Goal: Task Accomplishment & Management: Manage account settings

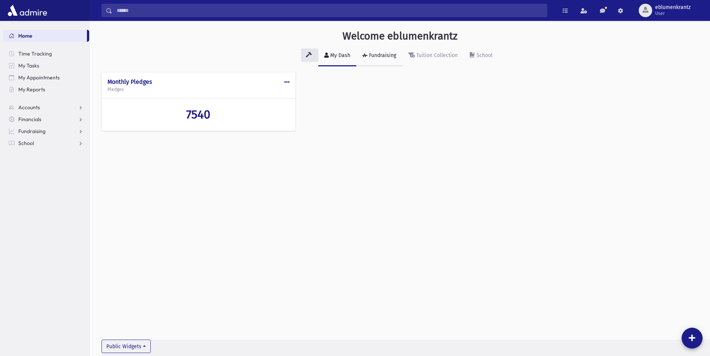
click at [386, 56] on div "Fundraising" at bounding box center [382, 55] width 29 height 6
click at [374, 52] on link "Fundraising" at bounding box center [379, 56] width 46 height 21
click at [441, 57] on div "Tuition Collection" at bounding box center [436, 55] width 43 height 6
click at [375, 59] on link "Fundraising" at bounding box center [379, 56] width 46 height 21
click at [436, 59] on link "Tuition Collection" at bounding box center [433, 56] width 62 height 21
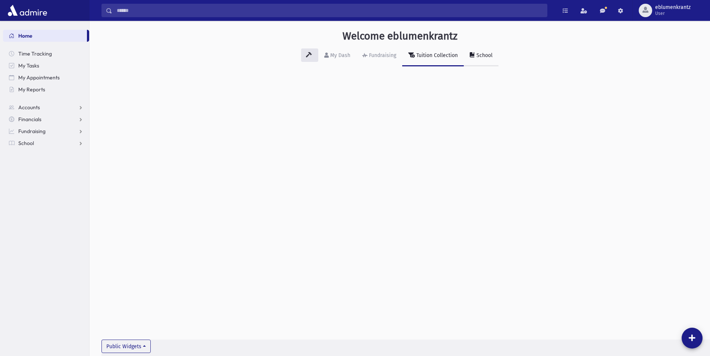
click at [481, 57] on div "School" at bounding box center [484, 55] width 18 height 6
click at [385, 59] on link "Fundraising" at bounding box center [379, 56] width 46 height 21
click at [58, 107] on link "Accounts" at bounding box center [46, 108] width 86 height 12
click at [42, 122] on span "Account List" at bounding box center [36, 119] width 29 height 7
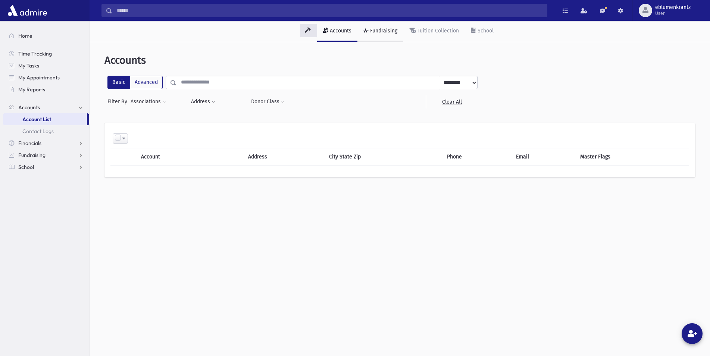
click at [379, 34] on link "Fundraising" at bounding box center [381, 31] width 46 height 21
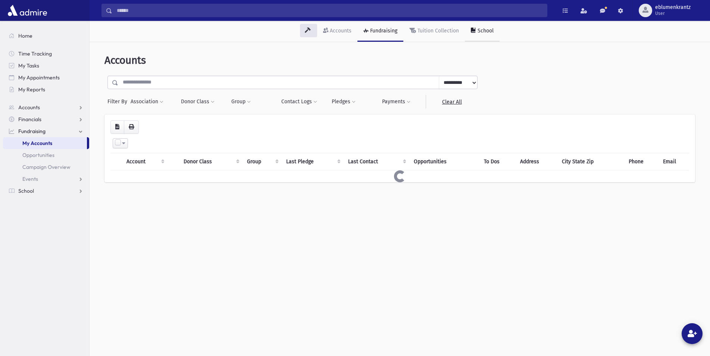
click at [477, 24] on link "School" at bounding box center [482, 31] width 35 height 21
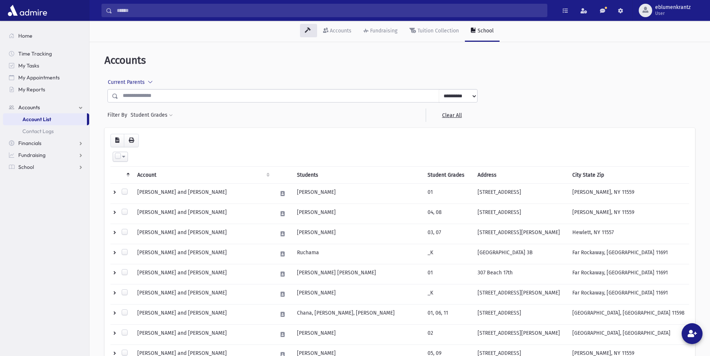
click at [186, 85] on div "Current Parents All Parents Current Parents" at bounding box center [292, 82] width 370 height 13
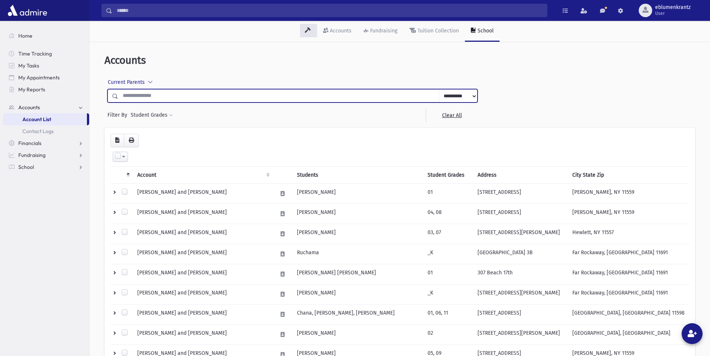
click at [302, 94] on input "text" at bounding box center [278, 95] width 321 height 13
click at [260, 94] on input "text" at bounding box center [278, 95] width 321 height 13
click at [175, 117] on div "Student Grades *** ** ** ** ** ** ** ** ** ** ** ** ** ** ** Filter" at bounding box center [156, 115] width 53 height 13
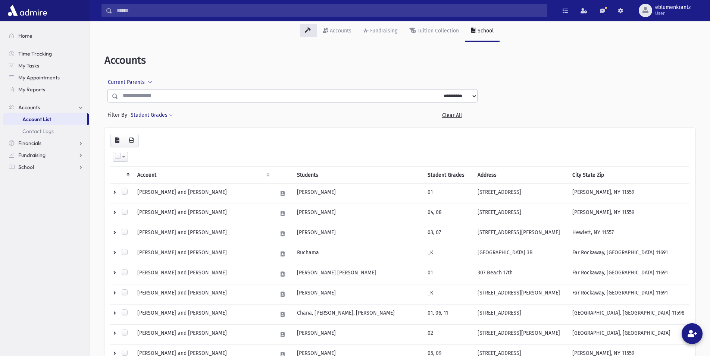
click at [171, 116] on span at bounding box center [171, 115] width 4 height 4
drag, startPoint x: 151, startPoint y: 135, endPoint x: 180, endPoint y: 135, distance: 29.5
click at [151, 135] on ul at bounding box center [175, 136] width 81 height 11
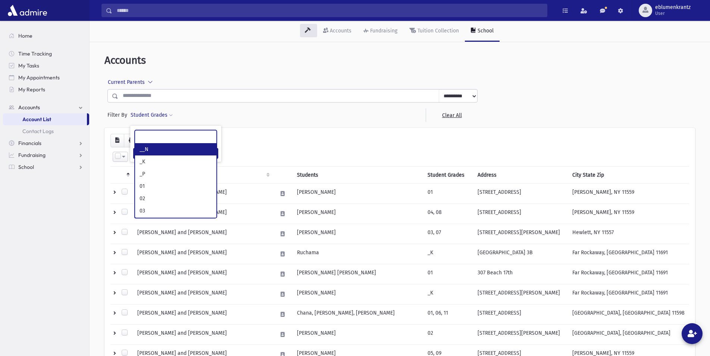
click at [255, 115] on div at bounding box center [277, 115] width 60 height 13
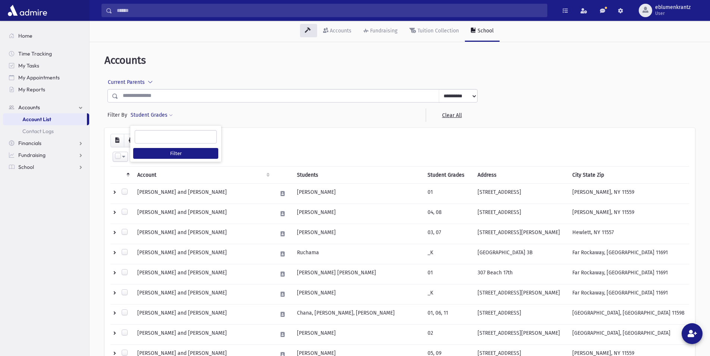
click at [409, 60] on header "Accounts" at bounding box center [399, 60] width 591 height 13
click at [444, 33] on div "Tuition Collection" at bounding box center [437, 31] width 43 height 6
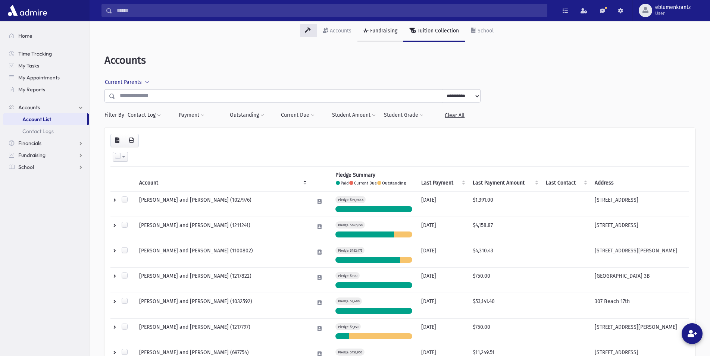
click at [389, 36] on link "Fundraising" at bounding box center [381, 31] width 46 height 21
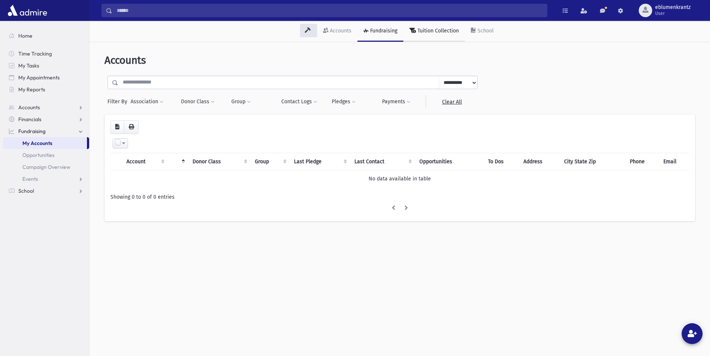
drag, startPoint x: 422, startPoint y: 23, endPoint x: 424, endPoint y: 27, distance: 4.9
click at [423, 23] on link "Tuition Collection" at bounding box center [434, 31] width 62 height 21
click at [425, 28] on div "Tuition Collection" at bounding box center [437, 31] width 43 height 6
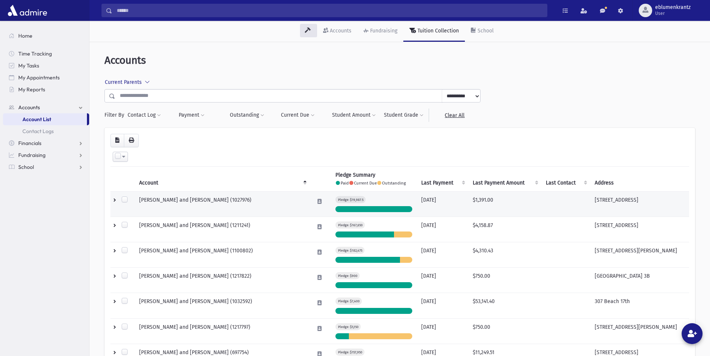
click at [217, 205] on td "ABER, Ariel and Elisheva (1027976)" at bounding box center [222, 203] width 175 height 25
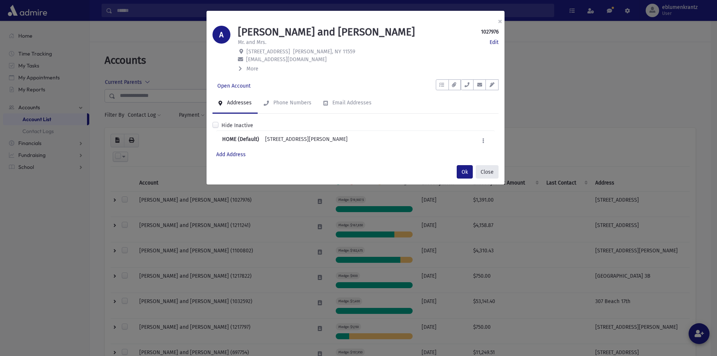
click at [478, 170] on button "Close" at bounding box center [486, 171] width 23 height 13
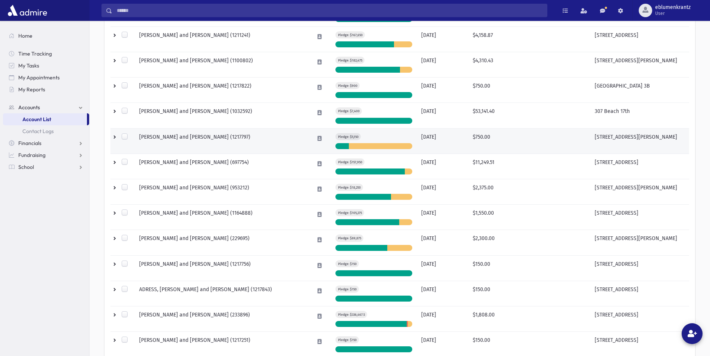
scroll to position [228, 0]
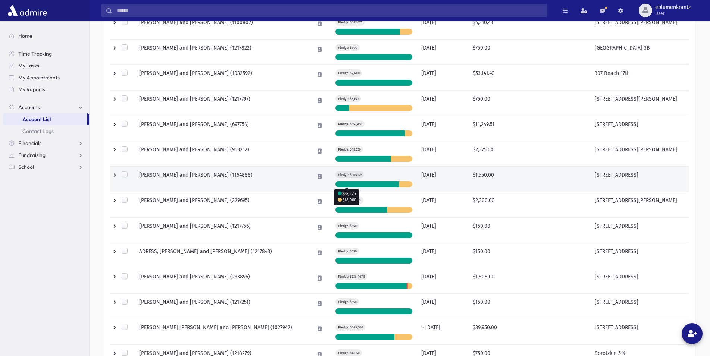
click at [399, 187] on div at bounding box center [405, 184] width 13 height 6
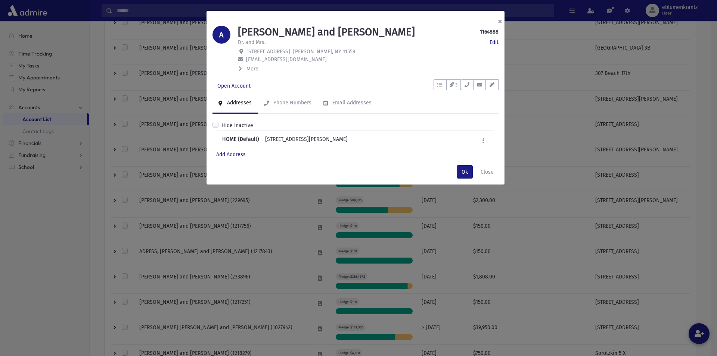
click at [502, 19] on button "×" at bounding box center [500, 21] width 16 height 21
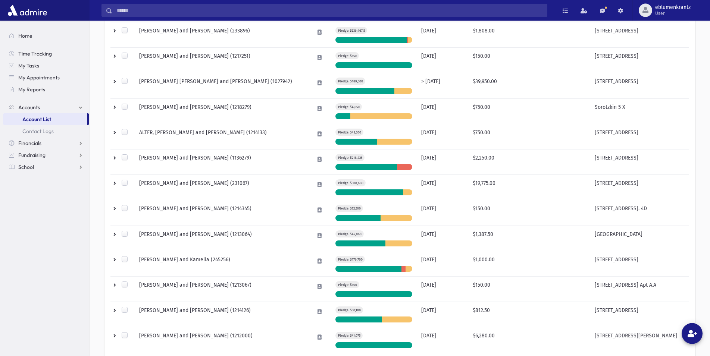
scroll to position [495, 0]
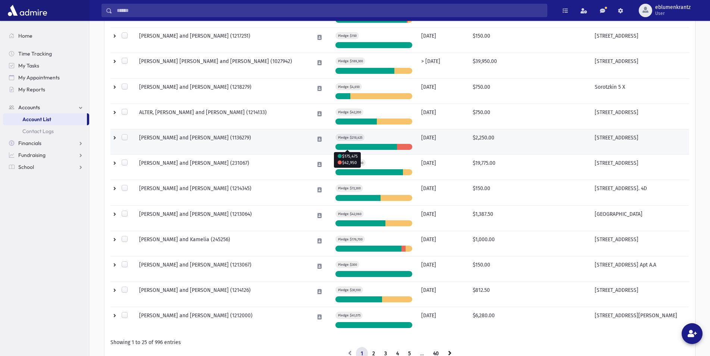
click at [397, 147] on div at bounding box center [404, 147] width 15 height 6
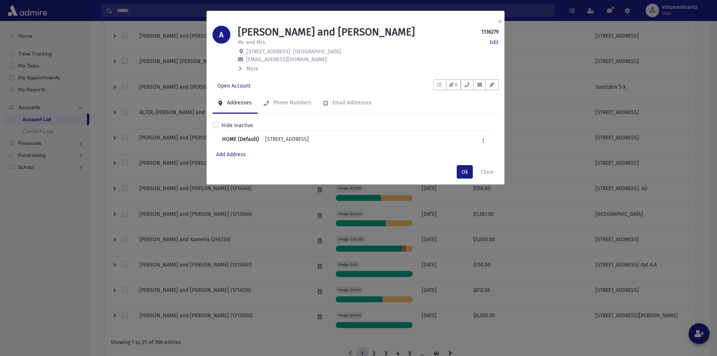
click at [380, 254] on div "× A ALTIN, Yosef and Stella 1136279 Edit Mr. and Mrs. Edit 8 Spring Lane Great …" at bounding box center [358, 178] width 717 height 356
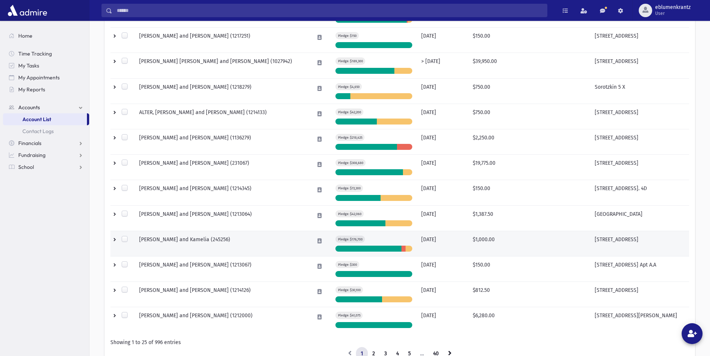
click at [336, 249] on div at bounding box center [369, 249] width 66 height 6
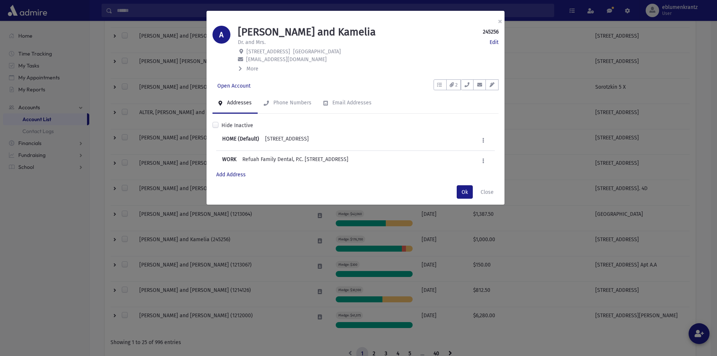
click at [381, 249] on div "× A ARASTEHMANESH, Omid and Kamelia 245256 Edit Dr. and Mrs. Edit 44 Carriage R…" at bounding box center [358, 178] width 717 height 356
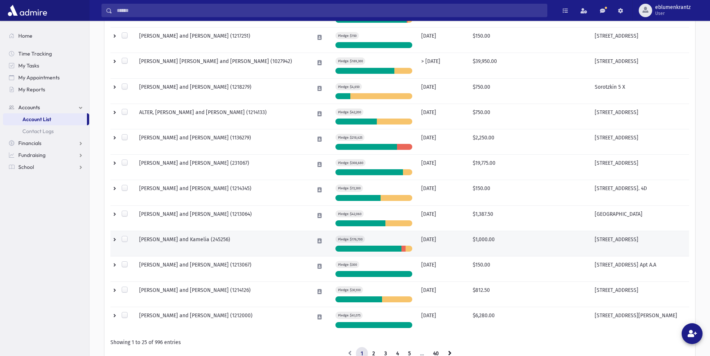
click at [118, 243] on td at bounding box center [122, 243] width 24 height 25
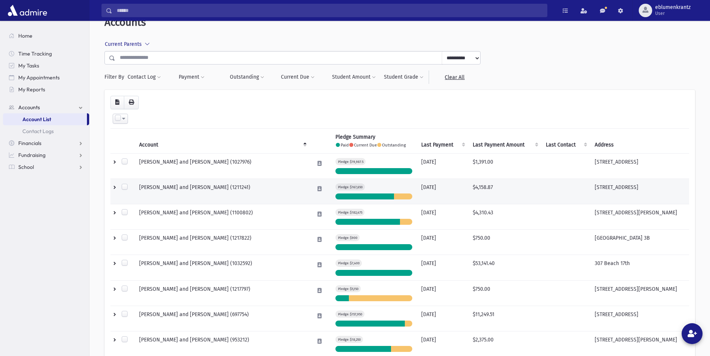
scroll to position [0, 0]
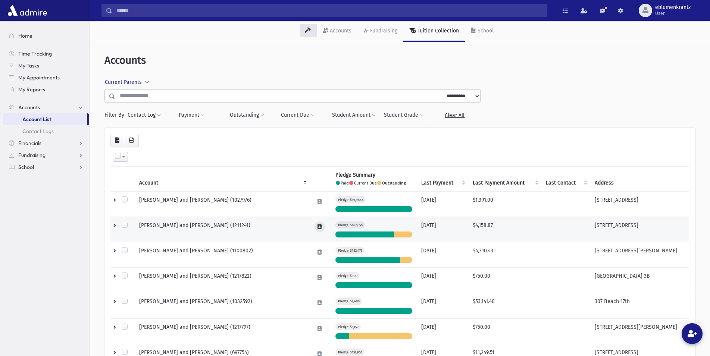
click at [318, 228] on icon at bounding box center [320, 227] width 4 height 5
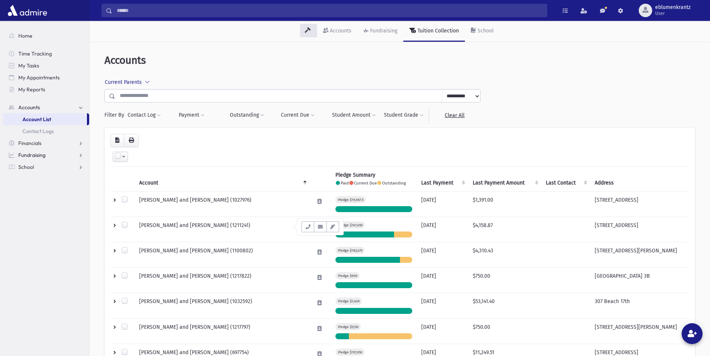
click at [39, 155] on span "Fundraising" at bounding box center [31, 155] width 27 height 7
click at [382, 32] on div "Fundraising" at bounding box center [383, 31] width 29 height 6
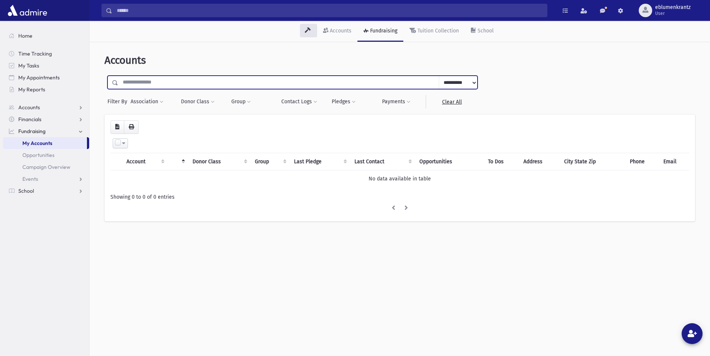
drag, startPoint x: 208, startPoint y: 81, endPoint x: 109, endPoint y: 68, distance: 99.4
click at [118, 76] on input "text" at bounding box center [278, 82] width 321 height 13
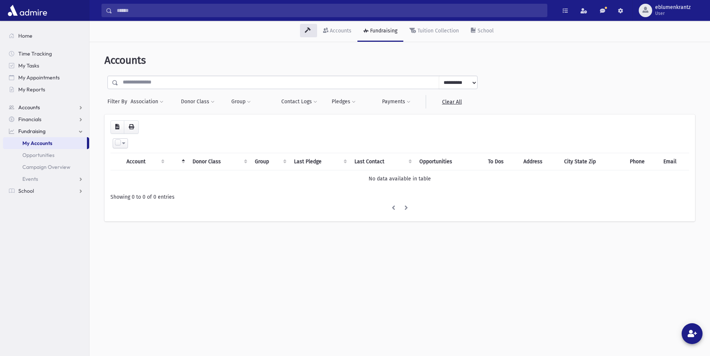
click at [28, 108] on span "Accounts" at bounding box center [29, 107] width 22 height 7
click at [49, 119] on span "Account List" at bounding box center [36, 119] width 29 height 7
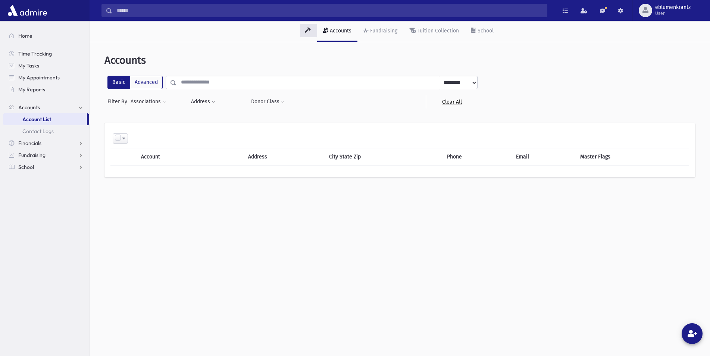
click at [455, 102] on link "Clear All" at bounding box center [452, 101] width 52 height 13
click at [149, 83] on label "Advanced" at bounding box center [146, 82] width 33 height 13
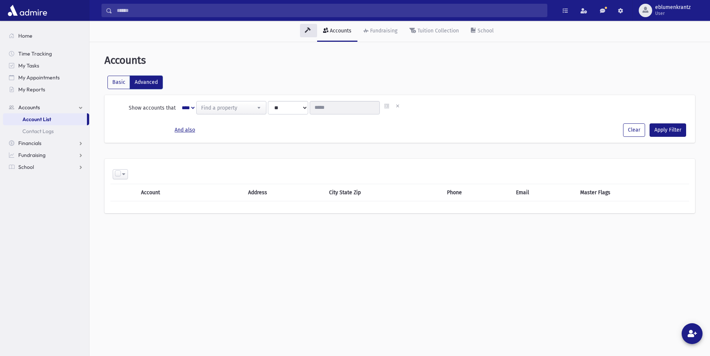
click at [222, 112] on span "Find a property" at bounding box center [231, 108] width 69 height 13
click at [257, 135] on span "Accounts" at bounding box center [259, 135] width 4 height 7
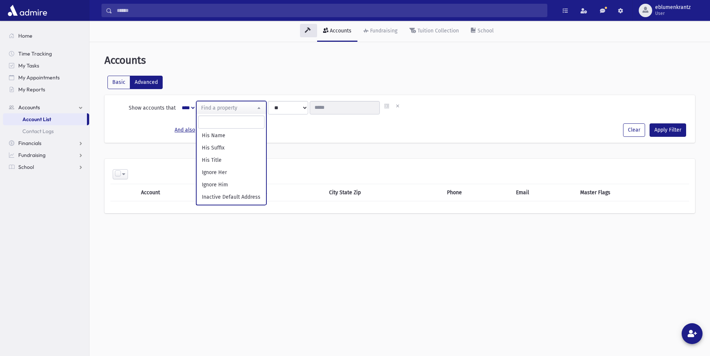
scroll to position [190, 0]
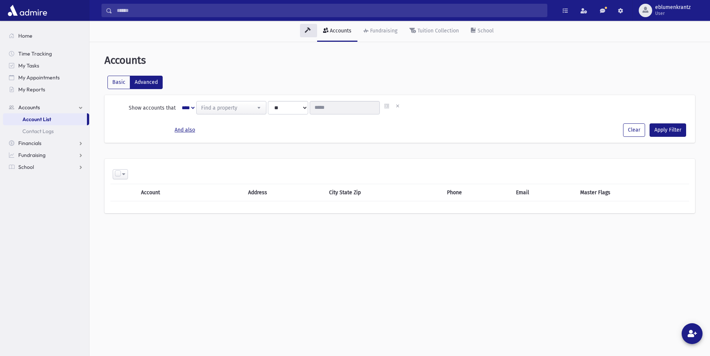
click at [372, 142] on div "**********" at bounding box center [399, 119] width 591 height 48
click at [19, 119] on link "Account List" at bounding box center [45, 119] width 84 height 12
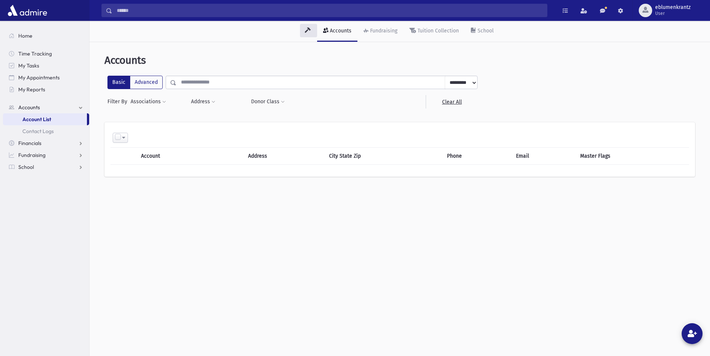
select select
drag, startPoint x: 146, startPoint y: 97, endPoint x: 150, endPoint y: 99, distance: 4.2
click at [146, 97] on button "Associations" at bounding box center [148, 101] width 36 height 13
click at [222, 238] on div "**********" at bounding box center [400, 213] width 621 height 336
click at [141, 83] on label "Advanced" at bounding box center [146, 82] width 33 height 13
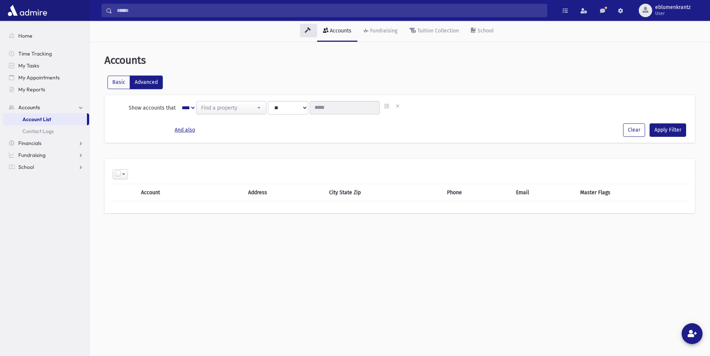
click at [124, 82] on label "Basic" at bounding box center [118, 82] width 23 height 13
click at [678, 130] on button "Apply Filter" at bounding box center [668, 130] width 37 height 13
click at [50, 110] on link "Accounts" at bounding box center [46, 108] width 86 height 12
click at [22, 103] on link "Accounts" at bounding box center [46, 108] width 86 height 12
click at [26, 107] on span "Accounts" at bounding box center [29, 107] width 22 height 7
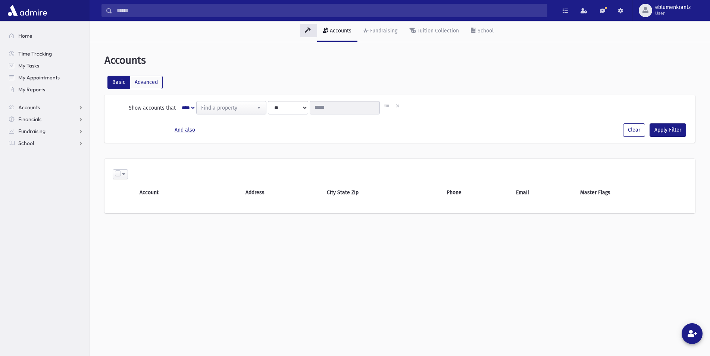
click at [228, 10] on input "Search" at bounding box center [329, 10] width 435 height 13
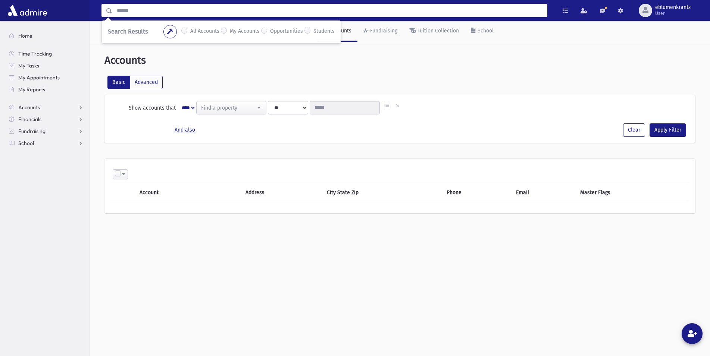
click at [238, 12] on input "Search" at bounding box center [329, 10] width 435 height 13
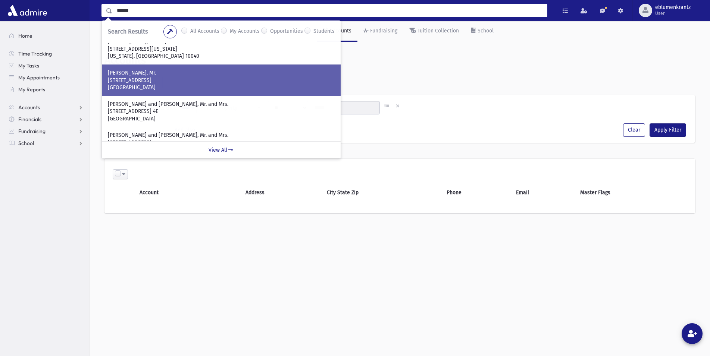
scroll to position [152, 0]
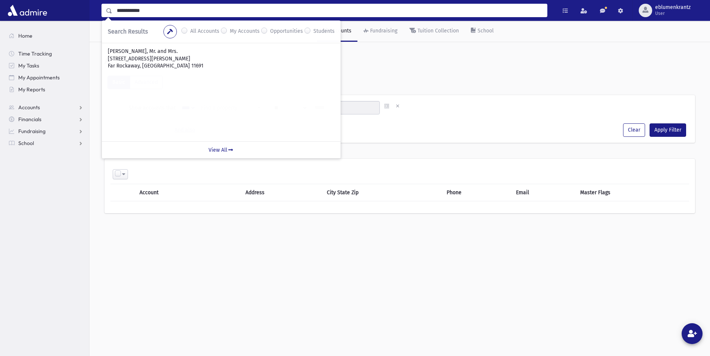
type input "**********"
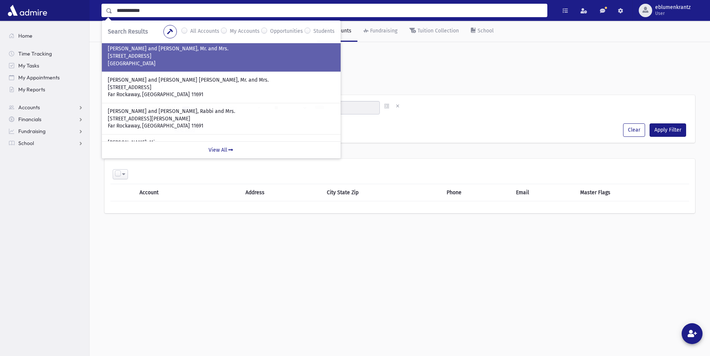
scroll to position [114, 0]
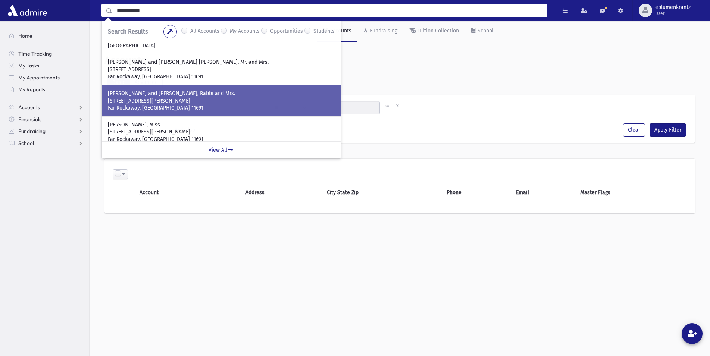
click at [179, 95] on p "BLUMENKRANTZ, Ephraim and Leah, Rabbi and Mrs." at bounding box center [221, 93] width 227 height 7
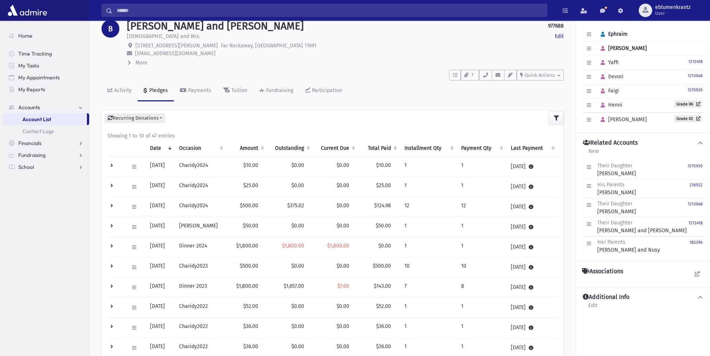
scroll to position [38, 0]
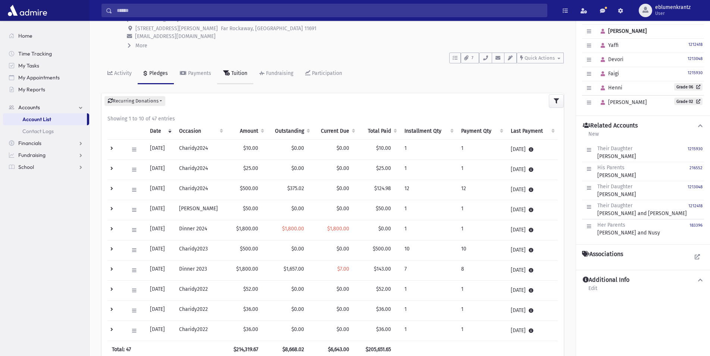
click at [235, 75] on div "Tuition" at bounding box center [239, 73] width 18 height 6
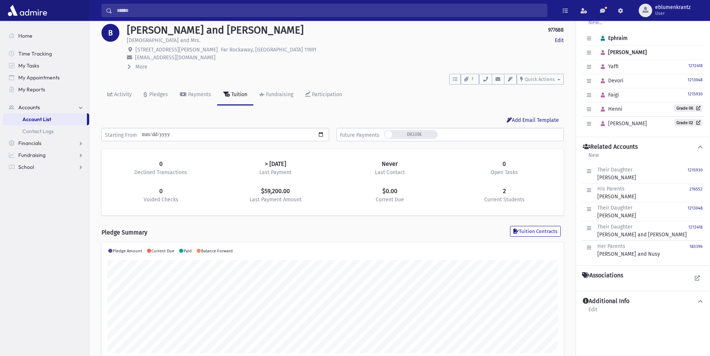
scroll to position [118, 462]
click at [291, 95] on div "Fundraising" at bounding box center [279, 94] width 29 height 6
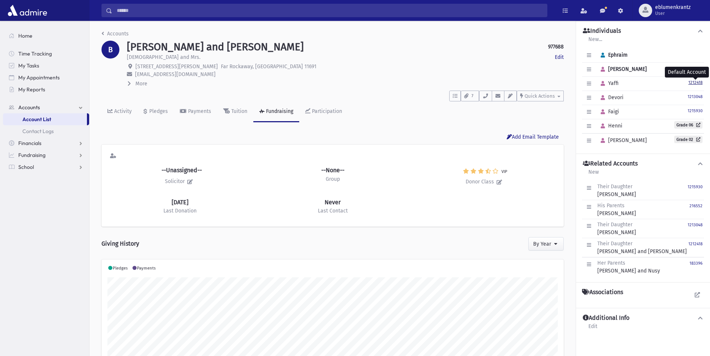
click at [696, 81] on small "1212418" at bounding box center [696, 82] width 14 height 5
click at [206, 108] on link "Payments" at bounding box center [195, 112] width 43 height 21
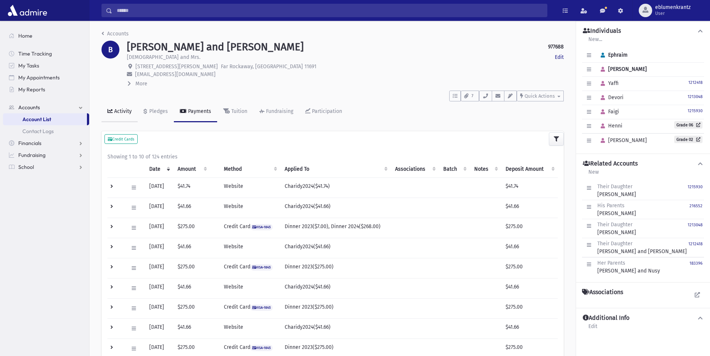
click at [130, 110] on div "Activity" at bounding box center [122, 111] width 19 height 6
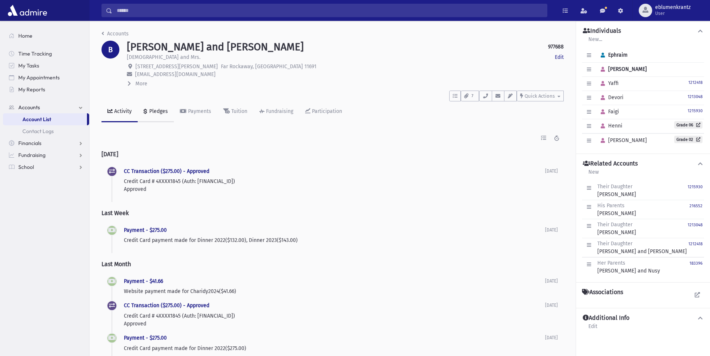
click at [160, 111] on div "Pledges" at bounding box center [158, 111] width 20 height 6
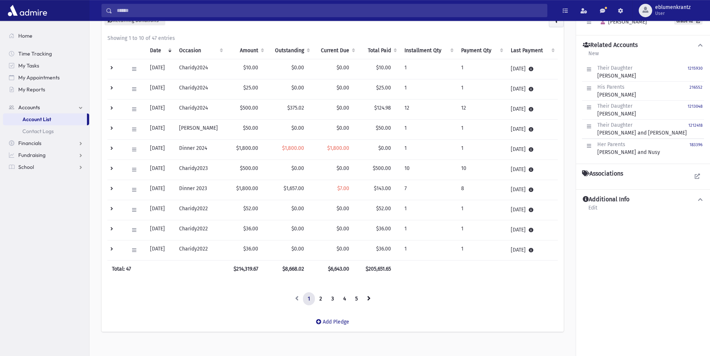
scroll to position [128, 0]
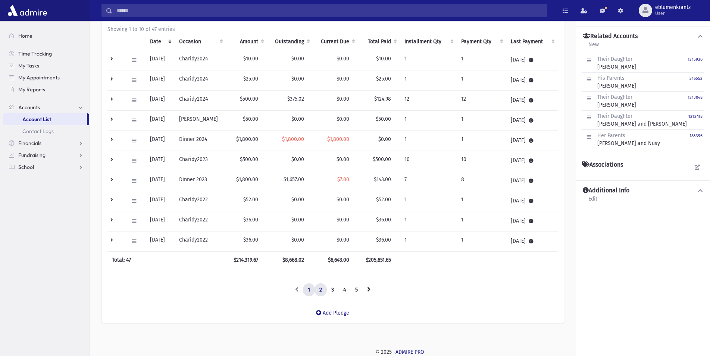
click at [322, 288] on link "2" at bounding box center [321, 290] width 12 height 13
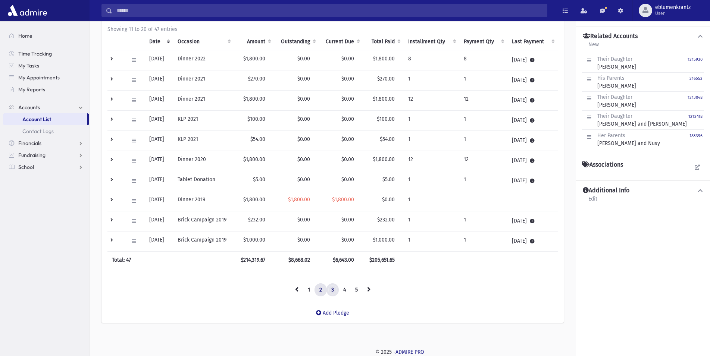
click at [330, 290] on link "3" at bounding box center [333, 290] width 12 height 13
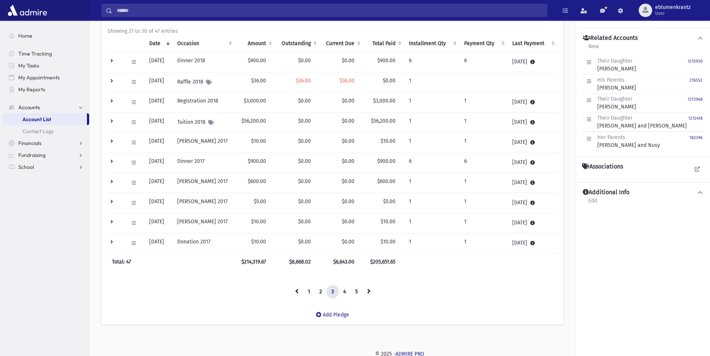
scroll to position [0, 0]
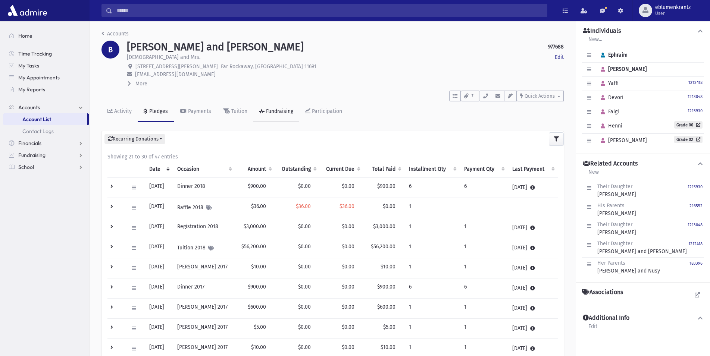
click at [272, 113] on div "Fundraising" at bounding box center [279, 111] width 29 height 6
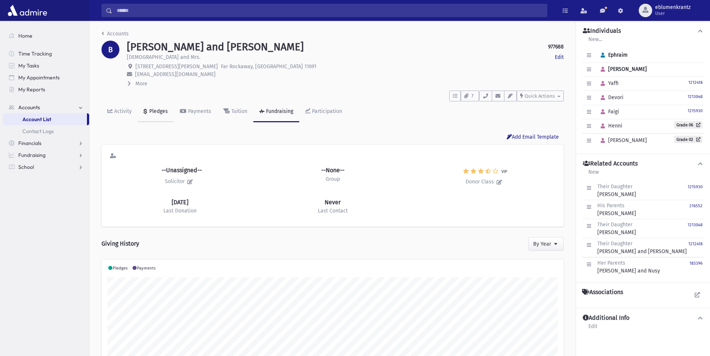
click at [156, 111] on div "Pledges" at bounding box center [158, 111] width 20 height 6
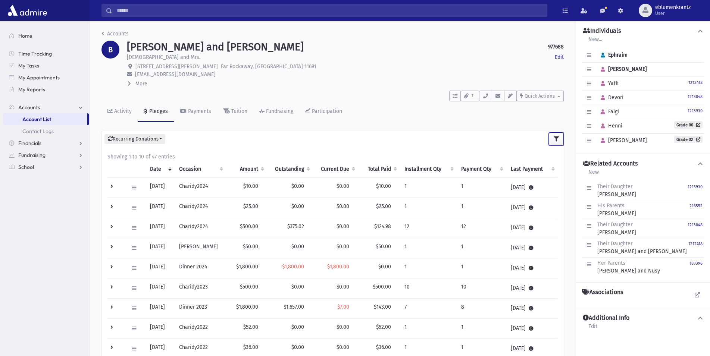
click at [555, 142] on button "button" at bounding box center [556, 138] width 15 height 13
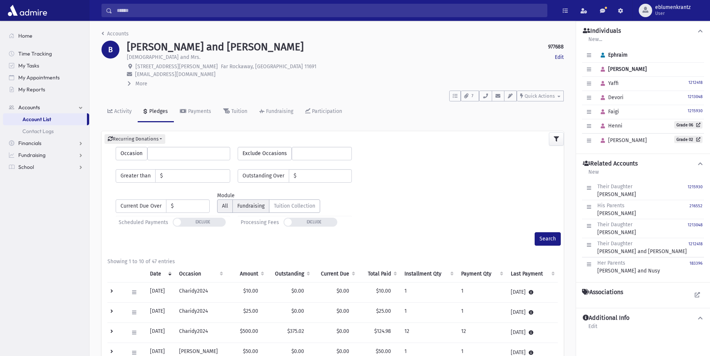
click at [257, 206] on label "Fundraising" at bounding box center [251, 206] width 37 height 13
click at [545, 238] on button "Search" at bounding box center [548, 239] width 26 height 13
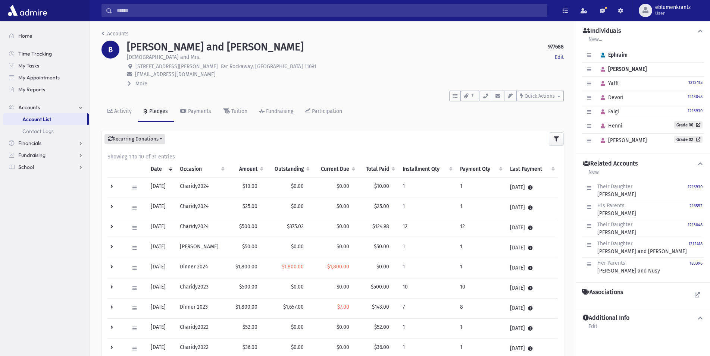
click at [164, 139] on button "Recurring Donations" at bounding box center [134, 139] width 61 height 10
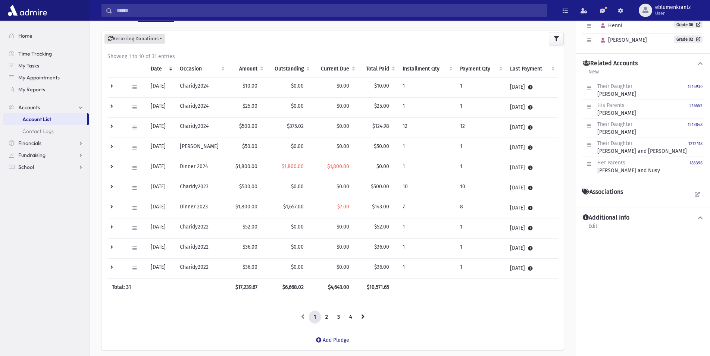
scroll to position [114, 0]
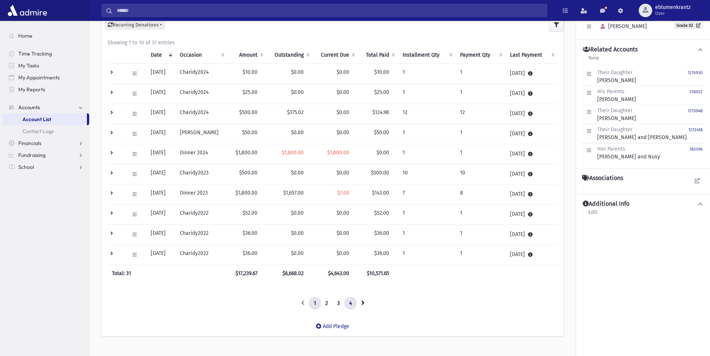
click at [348, 302] on link "4" at bounding box center [350, 303] width 12 height 13
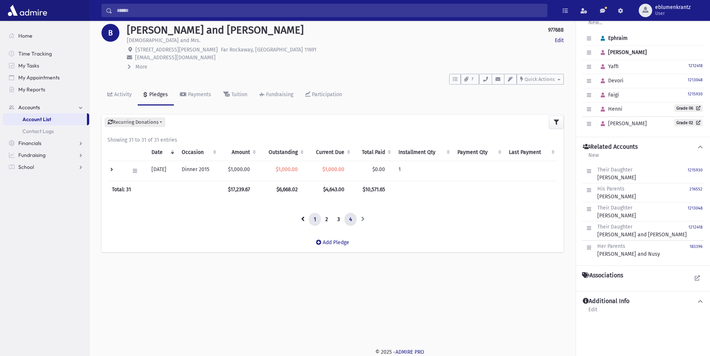
click at [313, 218] on link "1" at bounding box center [315, 219] width 12 height 13
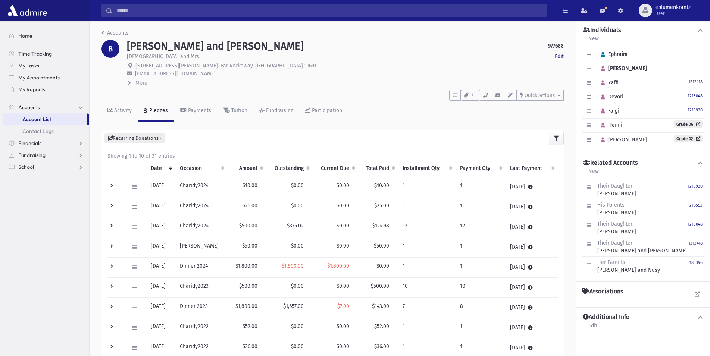
scroll to position [0, 0]
click at [322, 110] on div "Participation" at bounding box center [327, 111] width 32 height 6
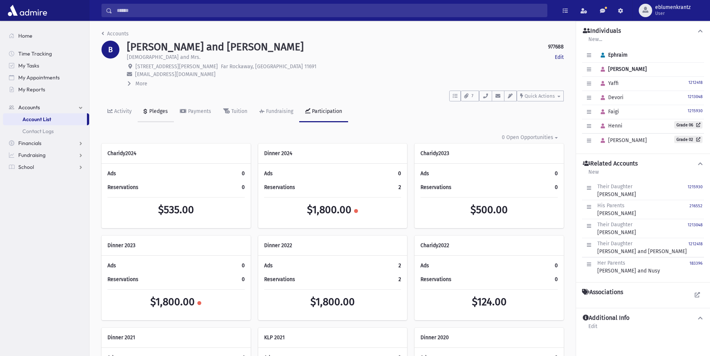
click at [151, 113] on div "Pledges" at bounding box center [158, 111] width 20 height 6
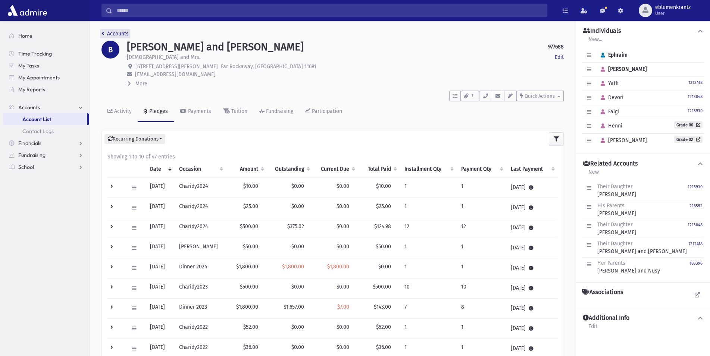
click at [117, 36] on link "Accounts" at bounding box center [115, 34] width 27 height 6
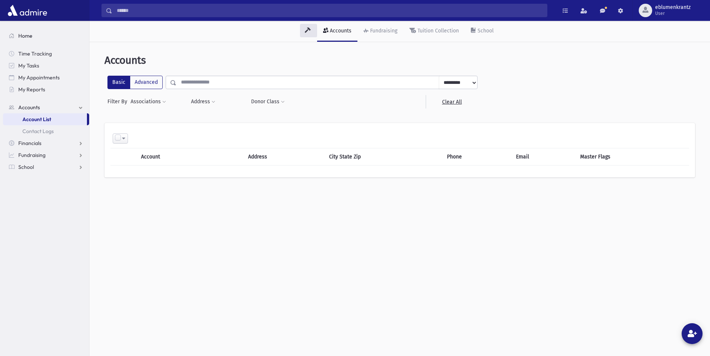
click at [26, 41] on link "Home" at bounding box center [46, 36] width 86 height 12
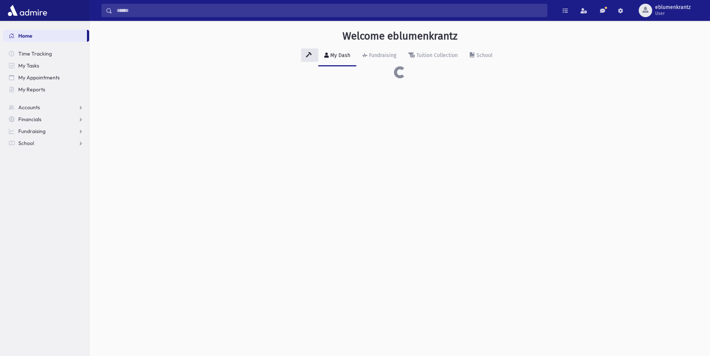
click at [20, 34] on span "Home" at bounding box center [25, 35] width 14 height 7
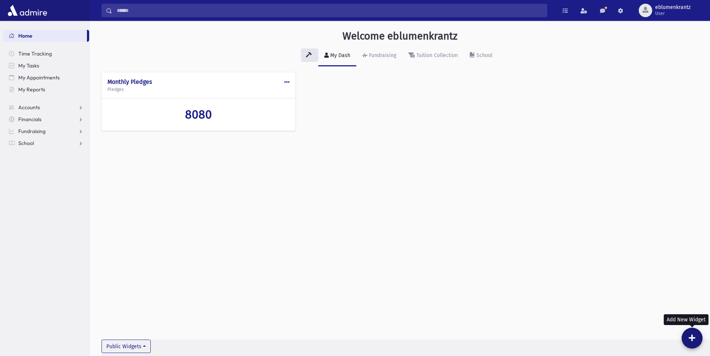
click at [692, 344] on button at bounding box center [692, 338] width 21 height 21
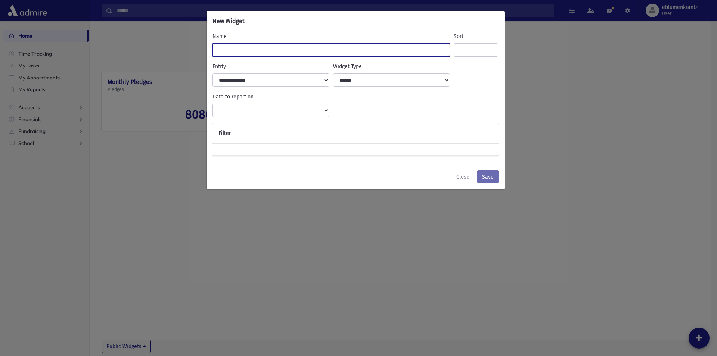
click at [231, 55] on input "Name" at bounding box center [331, 49] width 238 height 13
click at [253, 48] on input "Name" at bounding box center [331, 49] width 238 height 13
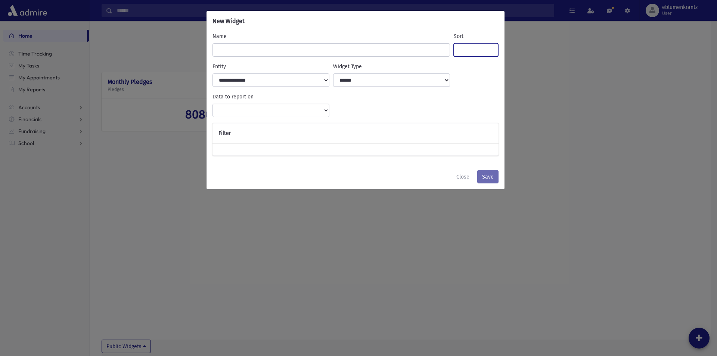
drag, startPoint x: 482, startPoint y: 50, endPoint x: 350, endPoint y: 68, distance: 133.3
click at [481, 52] on input "Sort" at bounding box center [475, 49] width 44 height 13
click at [212, 74] on select "**********" at bounding box center [270, 80] width 117 height 13
select select "***"
click option "*******" at bounding box center [0, 0] width 0 height 0
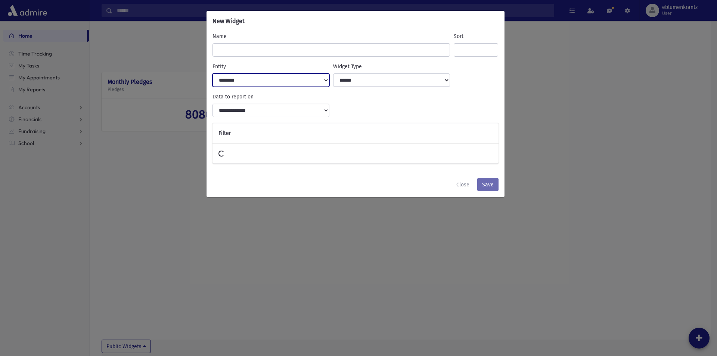
select select
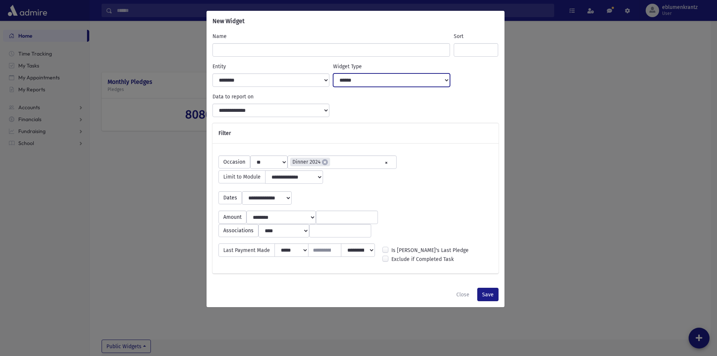
scroll to position [8, 0]
click at [333, 74] on select "**********" at bounding box center [391, 80] width 117 height 13
click option "******" at bounding box center [0, 0] width 0 height 0
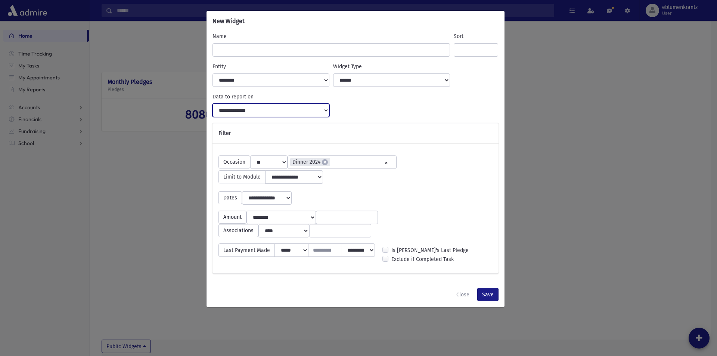
click at [212, 104] on select "**********" at bounding box center [270, 110] width 117 height 13
select select "**********"
click option "**********" at bounding box center [0, 0] width 0 height 0
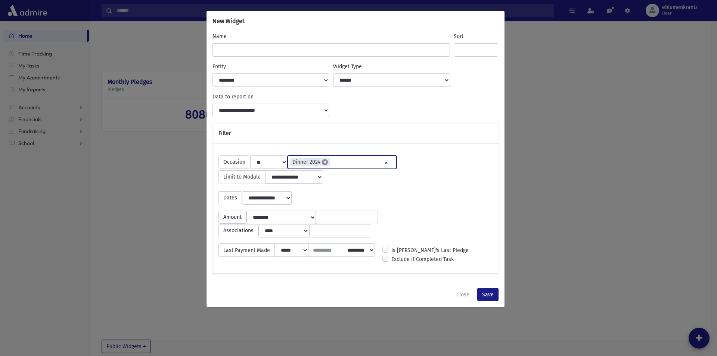
click at [323, 164] on span "×" at bounding box center [325, 162] width 6 height 6
select select
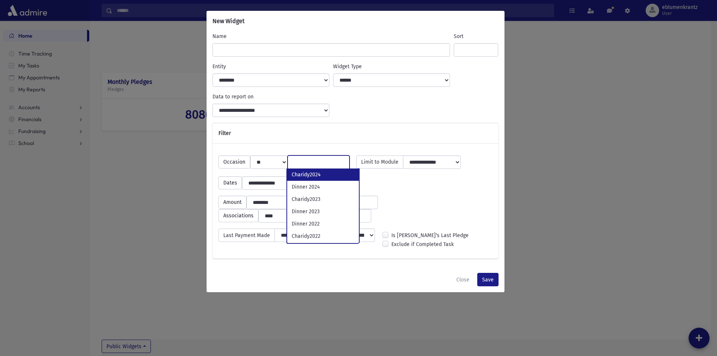
click at [417, 193] on div "**********" at bounding box center [355, 206] width 281 height 33
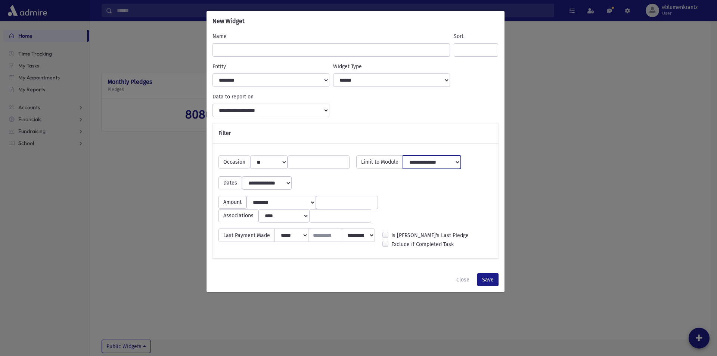
click at [403, 156] on select "**********" at bounding box center [432, 162] width 58 height 13
select select "**********"
click option "**********" at bounding box center [0, 0] width 0 height 0
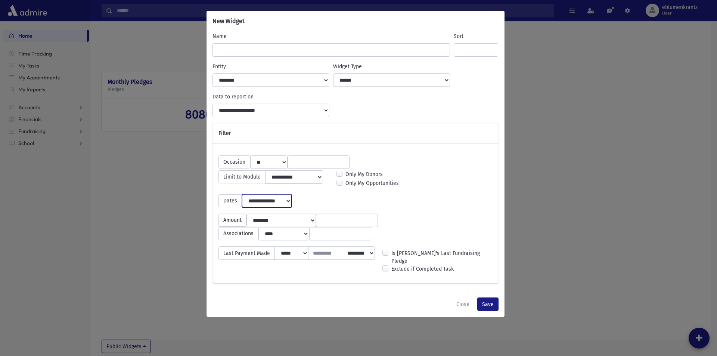
click at [242, 194] on select "**********" at bounding box center [267, 200] width 50 height 13
select select "**********"
click option "**********" at bounding box center [0, 0] width 0 height 0
click at [366, 221] on input "number" at bounding box center [347, 220] width 62 height 13
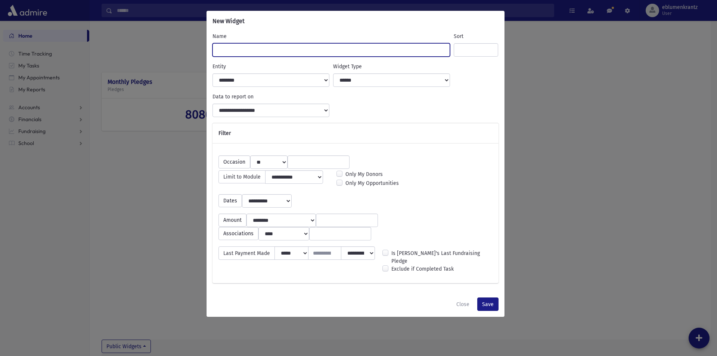
click at [248, 50] on input "Name" at bounding box center [331, 49] width 238 height 13
type input "**********"
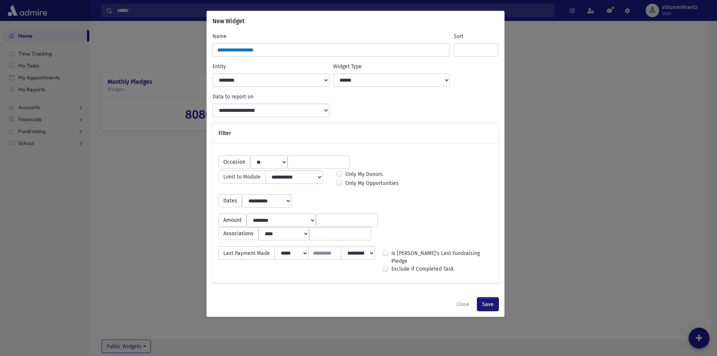
click at [487, 299] on button "Save" at bounding box center [487, 304] width 21 height 13
select select
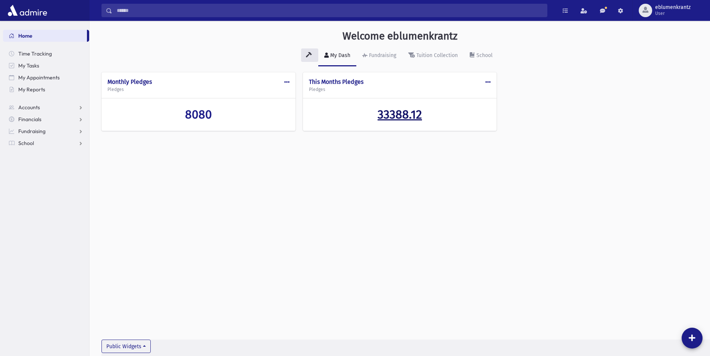
click at [388, 118] on span "33388.12" at bounding box center [400, 114] width 44 height 14
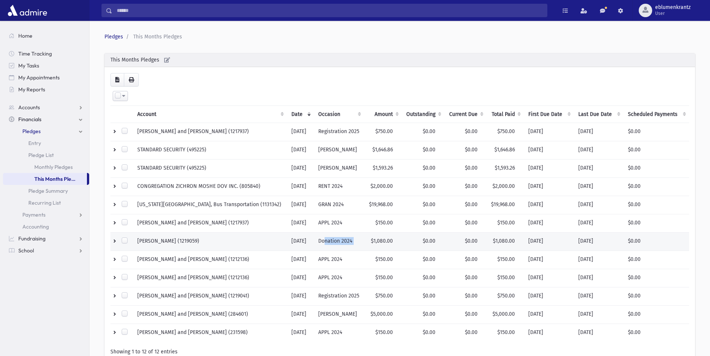
drag, startPoint x: 312, startPoint y: 244, endPoint x: 355, endPoint y: 240, distance: 43.1
click at [355, 240] on tr "[PERSON_NAME] (1219059) [DATE] Donation 2024 $1,080.00 $0.00 $0.00 $1,080.00 [D…" at bounding box center [399, 242] width 579 height 18
click at [38, 295] on section "Home Time Tracking My Tasks My Appointments My Reports Accounts Accounts Accoun…" at bounding box center [44, 189] width 89 height 336
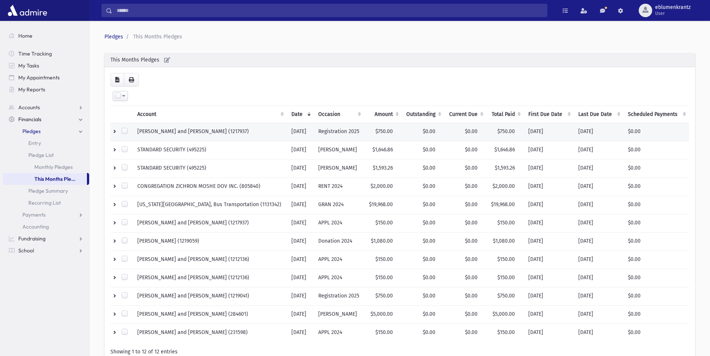
click at [166, 134] on td "[PERSON_NAME] and [PERSON_NAME] (1217937)" at bounding box center [210, 132] width 154 height 18
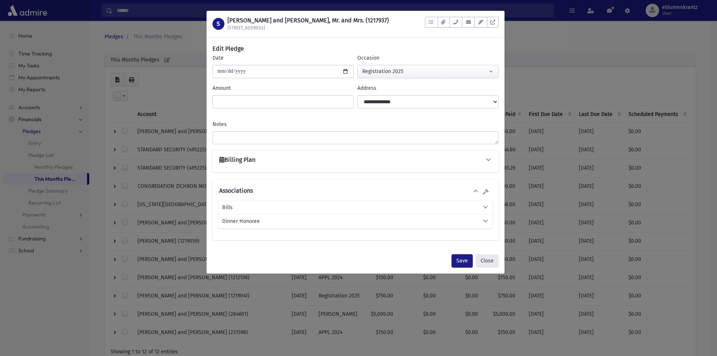
click at [493, 263] on button "Close" at bounding box center [486, 261] width 23 height 13
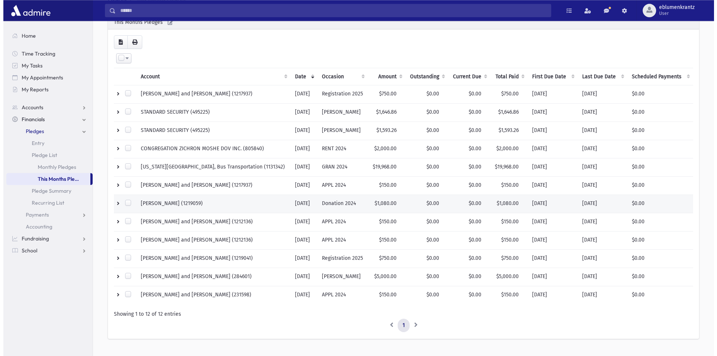
scroll to position [38, 0]
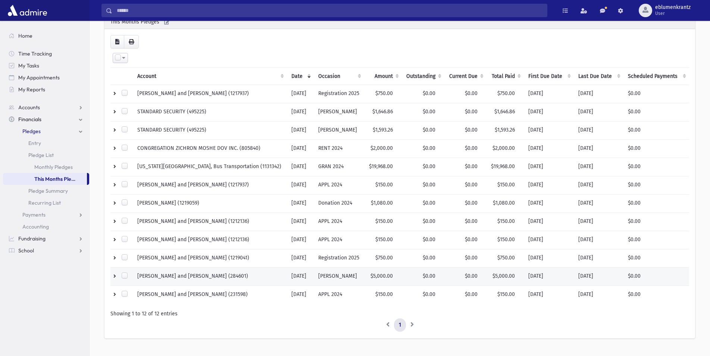
click at [208, 276] on td "[PERSON_NAME] and [PERSON_NAME] (284601)" at bounding box center [210, 277] width 154 height 18
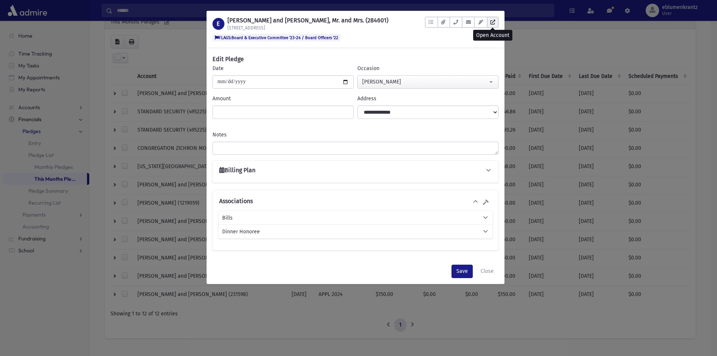
click at [491, 20] on icon at bounding box center [492, 22] width 5 height 5
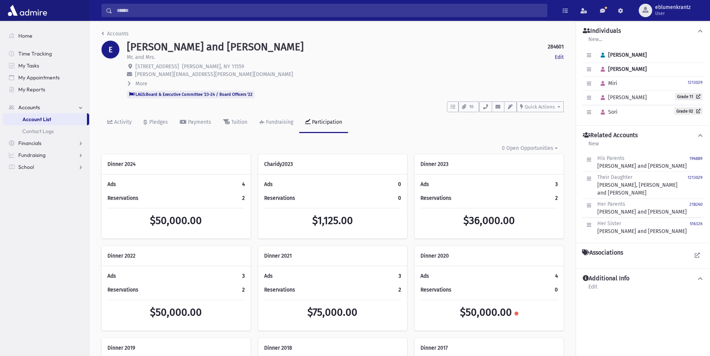
click at [327, 120] on div "Participation" at bounding box center [327, 122] width 32 height 6
click at [106, 32] on link "Accounts" at bounding box center [115, 34] width 27 height 6
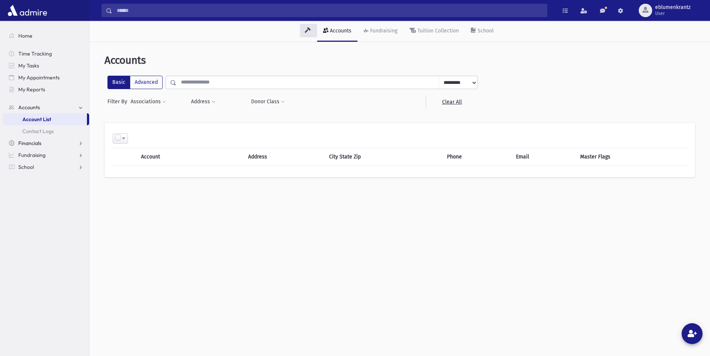
click at [33, 142] on span "Financials" at bounding box center [29, 143] width 23 height 7
click at [42, 132] on link "Pledges" at bounding box center [46, 131] width 86 height 12
click at [38, 141] on span "Entry" at bounding box center [34, 143] width 13 height 7
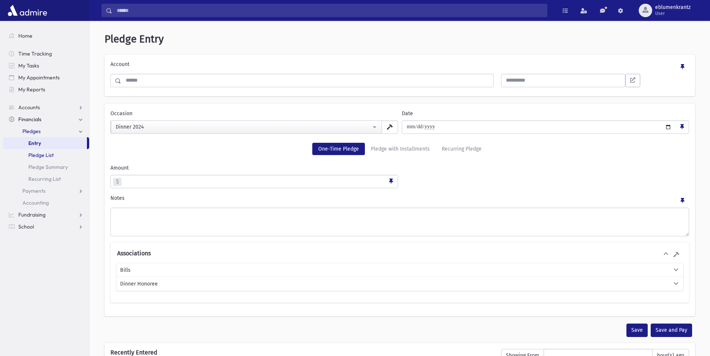
click at [46, 153] on span "Pledge List" at bounding box center [40, 155] width 25 height 7
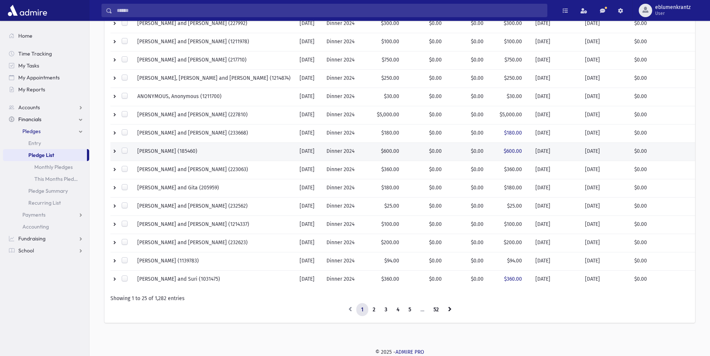
scroll to position [35, 0]
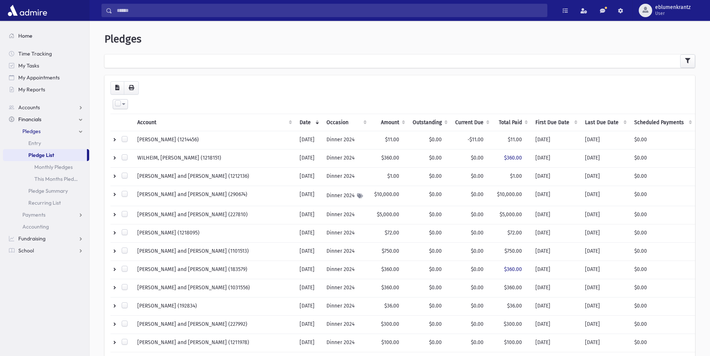
click at [27, 37] on span "Home" at bounding box center [25, 35] width 14 height 7
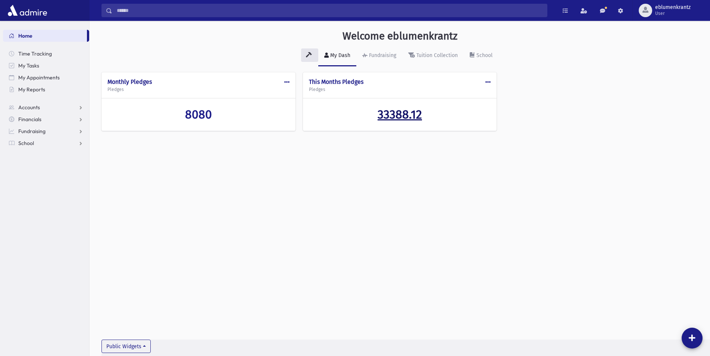
click at [409, 114] on span "33388.12" at bounding box center [400, 114] width 44 height 14
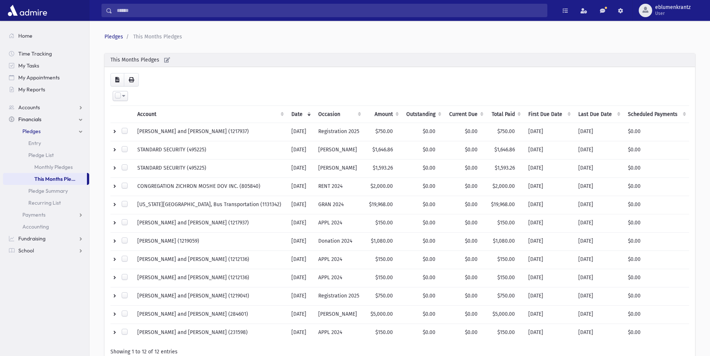
click at [184, 86] on div "Loading... Select All Deselect All Invert Selection Create Tasks Account Date O…" at bounding box center [399, 221] width 579 height 297
click at [109, 33] on li "Pledges" at bounding box center [113, 37] width 19 height 8
click at [22, 34] on span "Home" at bounding box center [25, 35] width 14 height 7
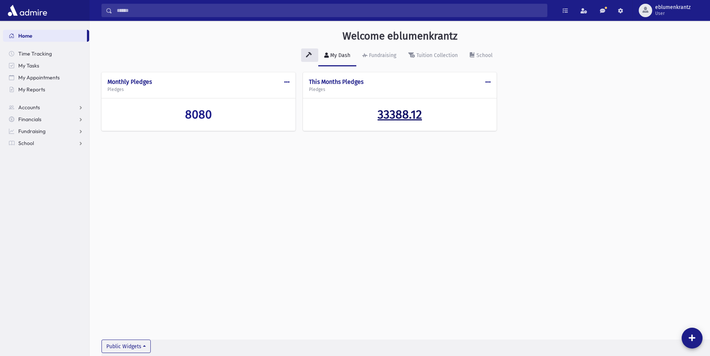
click at [418, 109] on span "33388.12" at bounding box center [400, 114] width 44 height 14
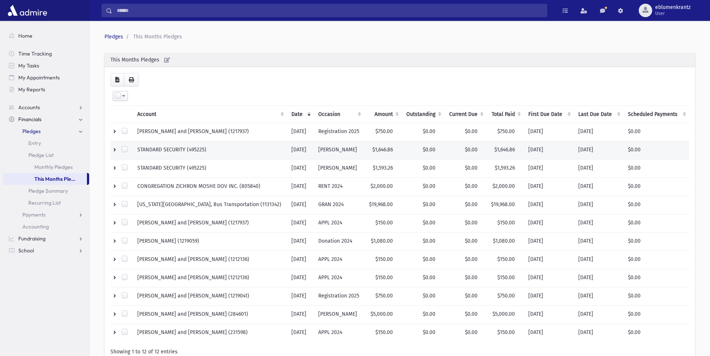
click at [176, 145] on td "STANDARD SECURITY (495225)" at bounding box center [210, 150] width 154 height 18
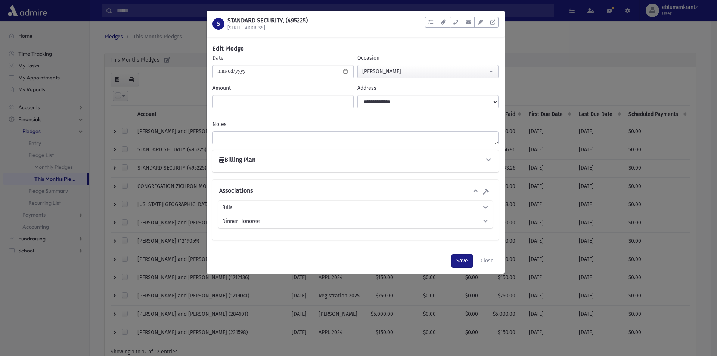
click at [604, 73] on div "S STANDARD SECURITY, (495225) [STREET_ADDRESS] To Do's No open tasks Show List …" at bounding box center [358, 178] width 717 height 356
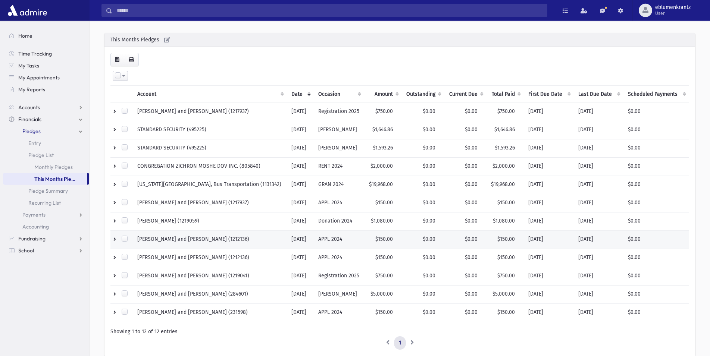
scroll to position [38, 0]
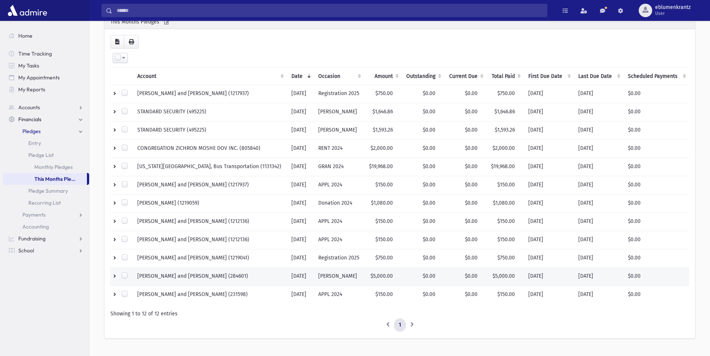
click at [192, 282] on td "EDELSTEIN, Yoily and Shaindy (284601)" at bounding box center [210, 277] width 154 height 18
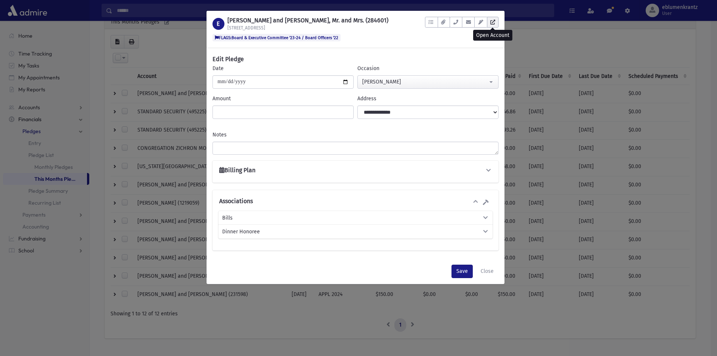
click at [492, 22] on icon at bounding box center [492, 22] width 5 height 5
click at [689, 237] on div "E EDELSTEIN, Yoily and Shaindy, Mr. and Mrs. (284601) 119 Lord Avenue FLAGS:Boa…" at bounding box center [358, 178] width 717 height 356
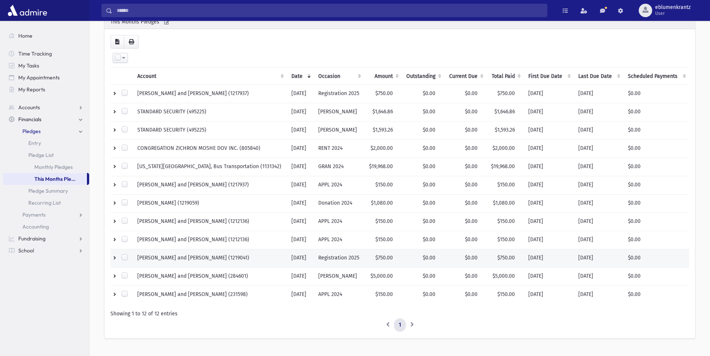
scroll to position [0, 0]
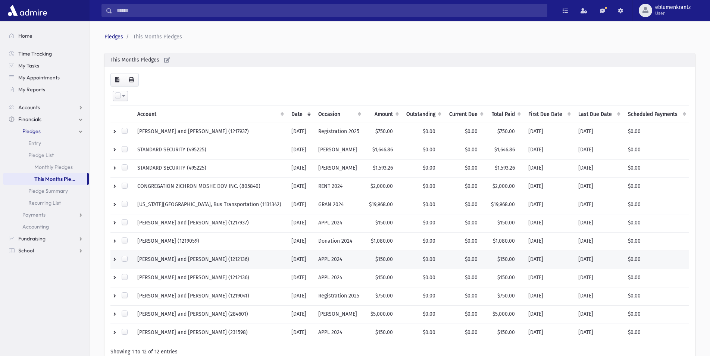
click at [115, 262] on td at bounding box center [121, 260] width 22 height 18
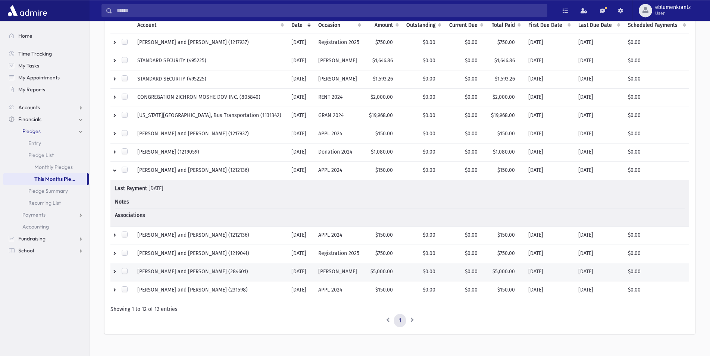
scroll to position [100, 0]
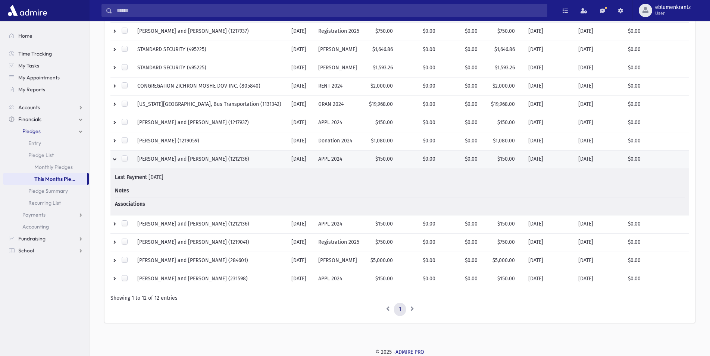
click at [193, 161] on td "FINKELMAN, Yisroel and Toby (1212136)" at bounding box center [210, 160] width 154 height 18
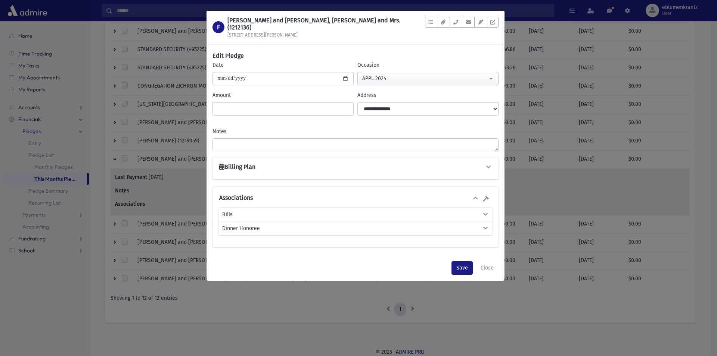
click at [210, 322] on div "F FINKELMAN, Yisroel and Toby, Rabbi and Mrs. (1212136) 144 Donahue Ave To Do's…" at bounding box center [358, 178] width 717 height 356
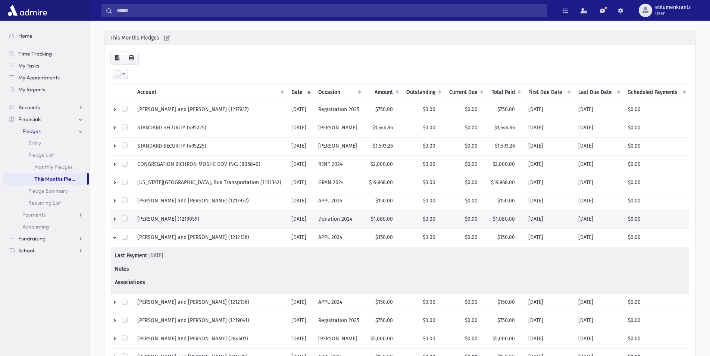
scroll to position [38, 0]
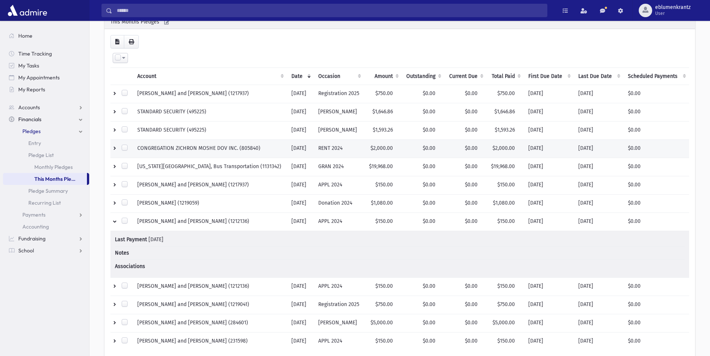
click at [255, 152] on td "CONGREGATION ZICHRON MOSHE DOV INC. (805840)" at bounding box center [210, 149] width 154 height 18
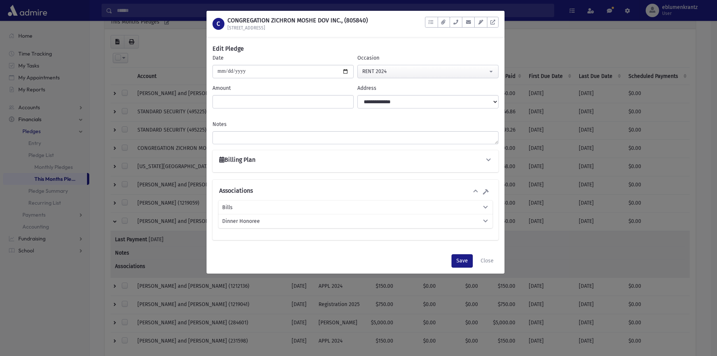
click at [331, 145] on div "**********" at bounding box center [355, 150] width 298 height 195
click at [322, 163] on div "Billing Plan" at bounding box center [355, 161] width 274 height 10
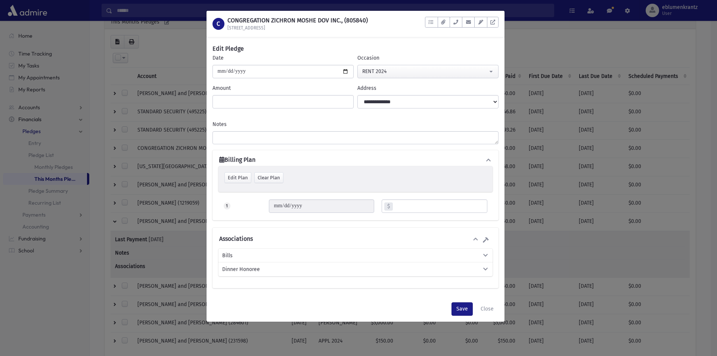
click at [484, 159] on div "Billing Plan" at bounding box center [355, 161] width 274 height 10
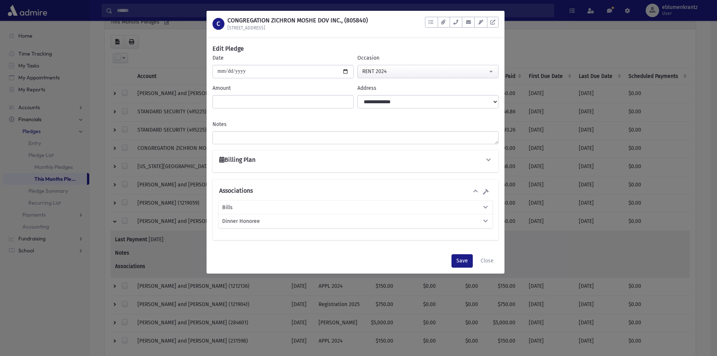
click at [537, 43] on div "C CONGREGATION ZICHRON MOSHE DOV INC., (805840) 1110 B. 9th Street To Do's No o…" at bounding box center [358, 178] width 717 height 356
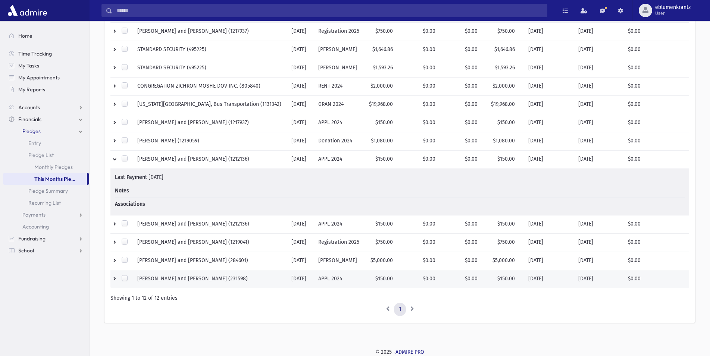
scroll to position [0, 0]
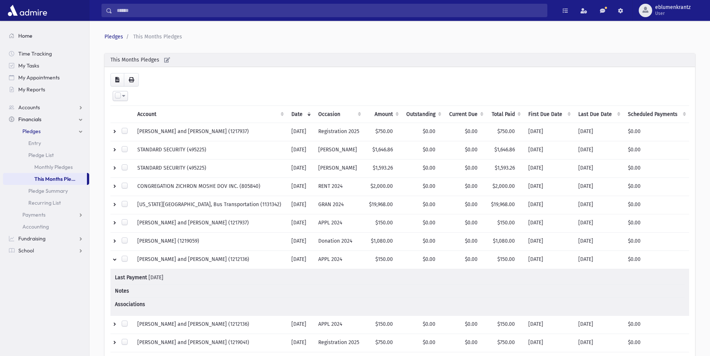
click at [23, 37] on span "Home" at bounding box center [25, 35] width 14 height 7
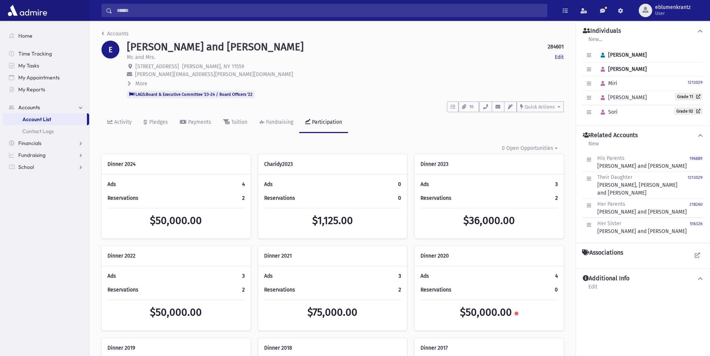
drag, startPoint x: 136, startPoint y: 80, endPoint x: 181, endPoint y: 84, distance: 45.0
click at [137, 79] on div "[PERSON_NAME] and [PERSON_NAME] 284601 Edit Mr. and Mrs. Edit [STREET_ADDRESS][…" at bounding box center [345, 70] width 444 height 58
click at [145, 83] on span "More" at bounding box center [141, 84] width 12 height 6
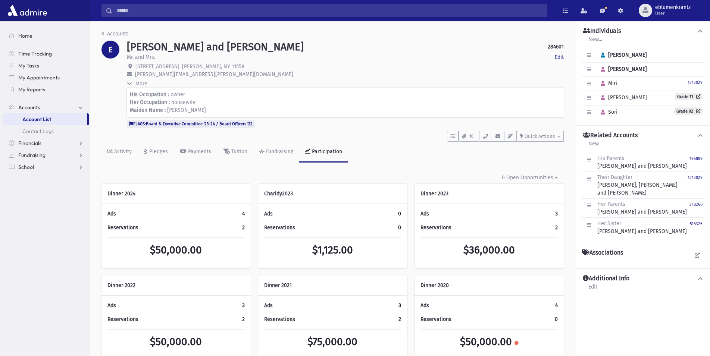
click at [146, 85] on span "More" at bounding box center [141, 84] width 12 height 6
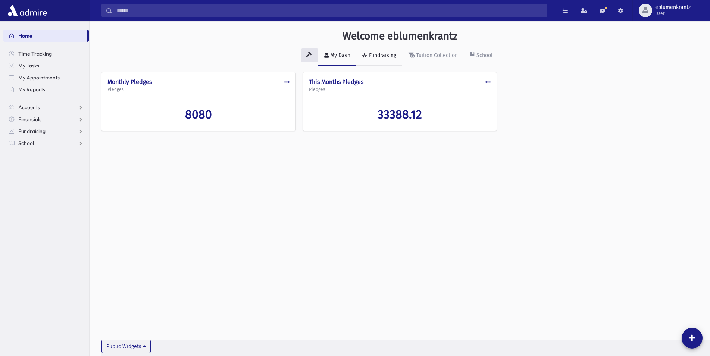
click at [386, 56] on div "Fundraising" at bounding box center [382, 55] width 29 height 6
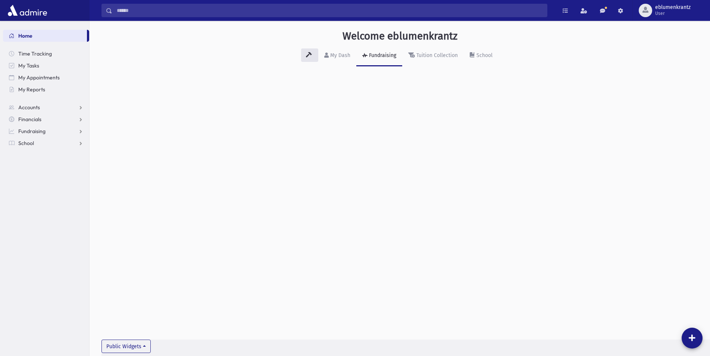
click at [389, 56] on div "Fundraising" at bounding box center [382, 55] width 29 height 6
click at [341, 54] on div "My Dash" at bounding box center [340, 55] width 22 height 6
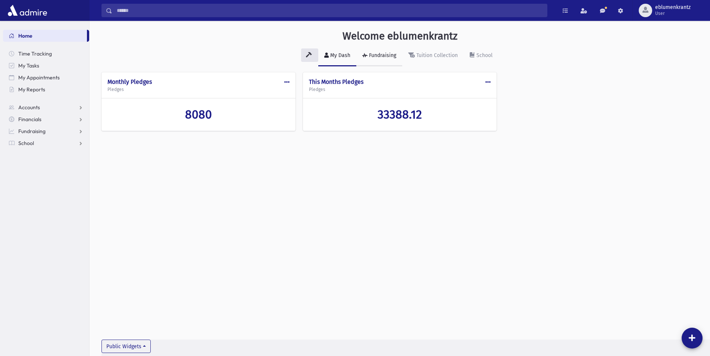
click at [377, 54] on div "Fundraising" at bounding box center [382, 55] width 29 height 6
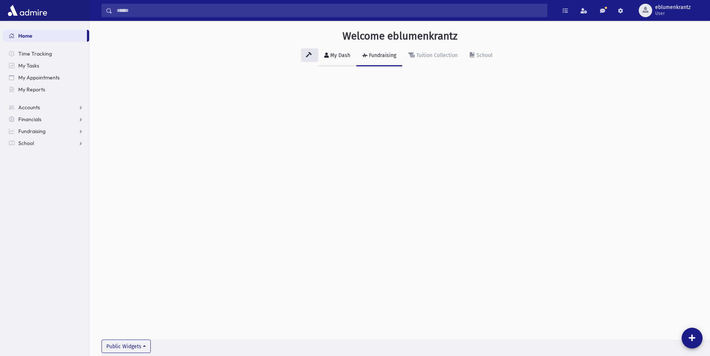
click at [347, 56] on div "My Dash" at bounding box center [340, 55] width 22 height 6
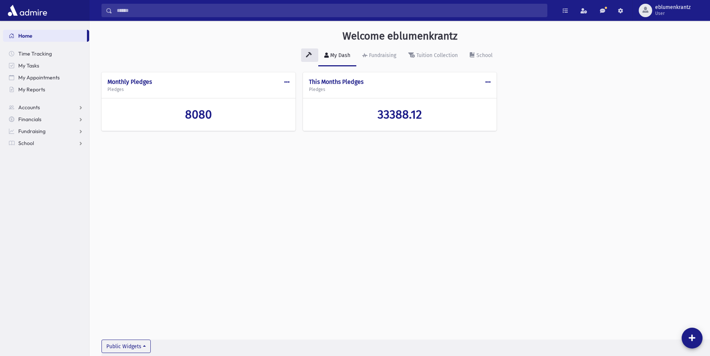
click at [286, 82] on span at bounding box center [286, 81] width 5 height 5
click at [281, 94] on div "Edit Delete Make Public" at bounding box center [260, 112] width 60 height 47
click at [287, 81] on span at bounding box center [286, 81] width 5 height 5
click at [244, 97] on button "Edit" at bounding box center [260, 99] width 60 height 14
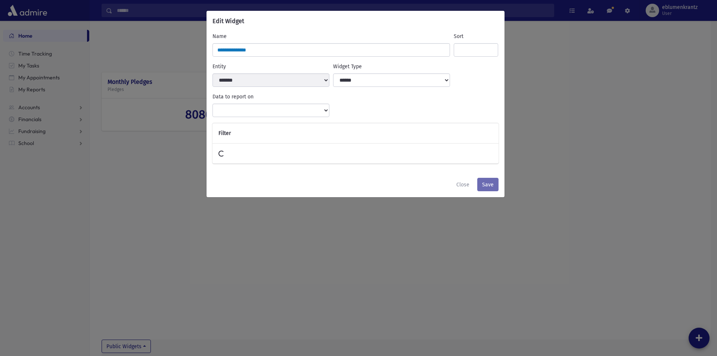
select select
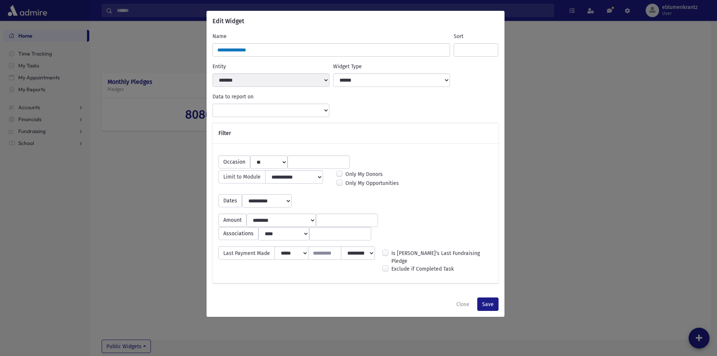
select select "**********"
click at [333, 74] on select "**********" at bounding box center [391, 80] width 117 height 13
click at [449, 79] on select "**********" at bounding box center [391, 80] width 117 height 13
click at [333, 74] on select "**********" at bounding box center [391, 80] width 117 height 13
click option "******" at bounding box center [0, 0] width 0 height 0
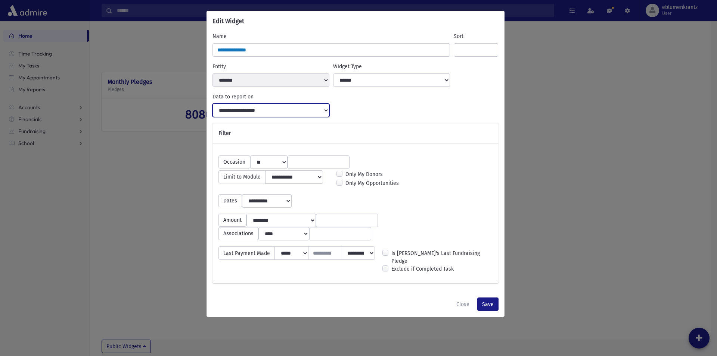
click at [212, 104] on select "**********" at bounding box center [270, 110] width 117 height 13
click at [303, 112] on select "**********" at bounding box center [270, 110] width 117 height 13
click at [485, 292] on div "Default Task Info Close Save" at bounding box center [355, 304] width 298 height 25
click at [483, 298] on button "Save" at bounding box center [487, 304] width 21 height 13
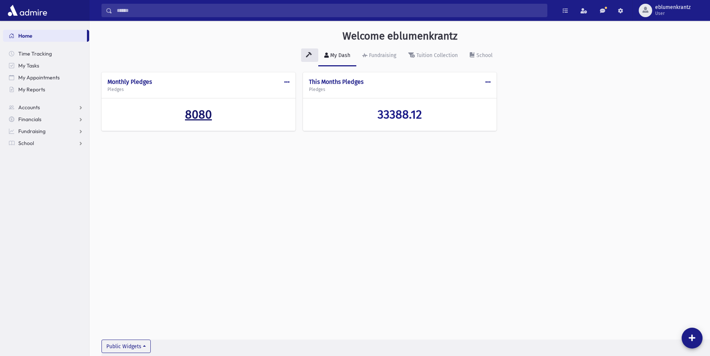
click at [206, 119] on span "8080" at bounding box center [198, 114] width 27 height 14
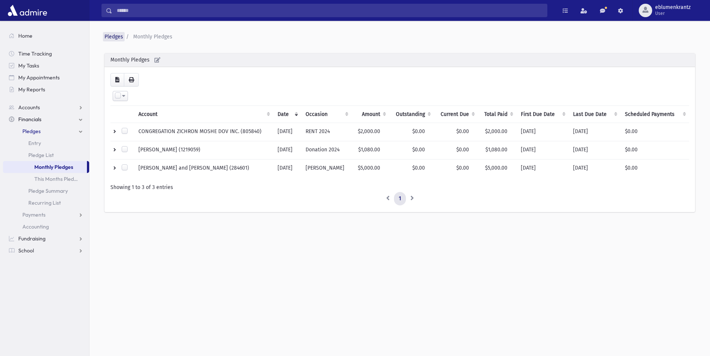
click at [117, 35] on link "Pledges" at bounding box center [113, 37] width 19 height 6
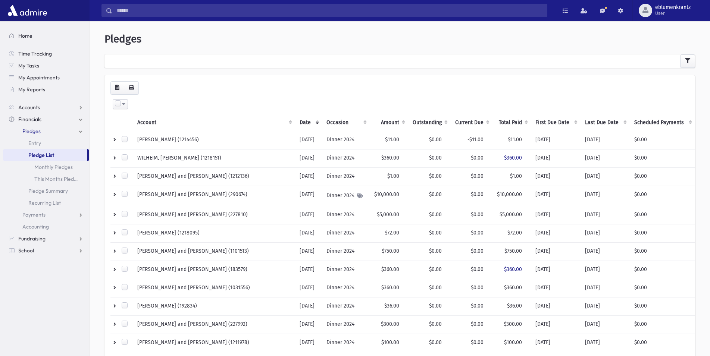
click at [22, 39] on link "Home" at bounding box center [46, 36] width 86 height 12
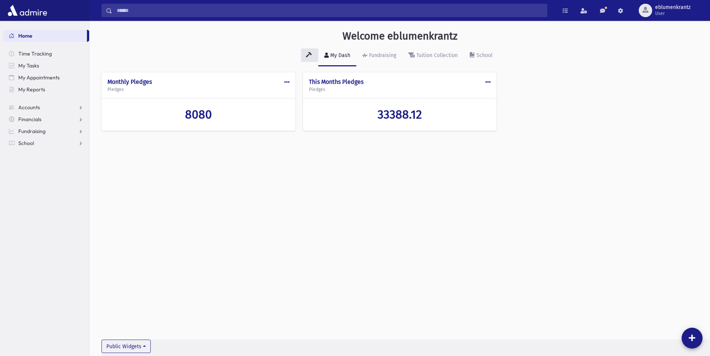
click at [286, 81] on span at bounding box center [286, 81] width 5 height 5
drag, startPoint x: 257, startPoint y: 94, endPoint x: 250, endPoint y: 103, distance: 12.0
click at [258, 94] on button "Edit" at bounding box center [260, 99] width 60 height 14
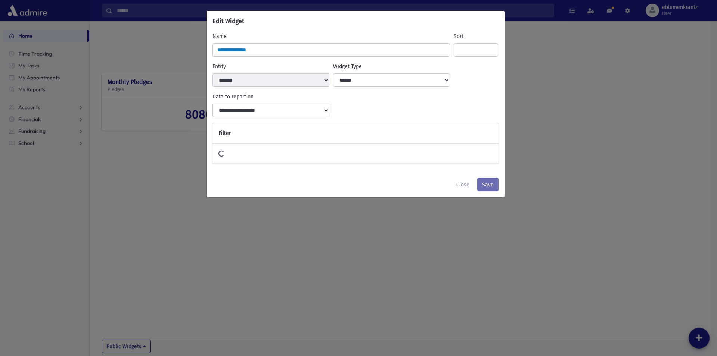
select select
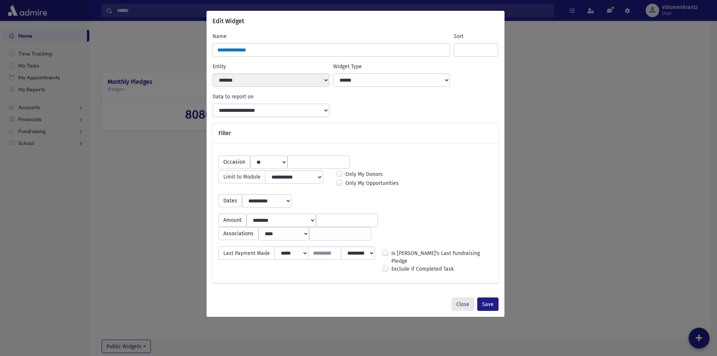
click at [461, 299] on button "Close" at bounding box center [462, 304] width 23 height 13
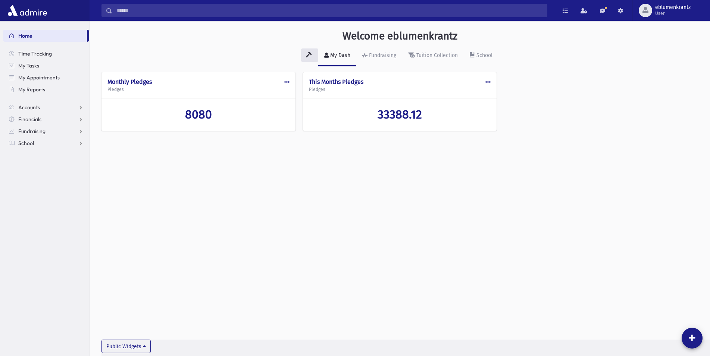
click at [287, 81] on span at bounding box center [286, 81] width 5 height 5
click at [174, 91] on h5 "Pledges" at bounding box center [198, 89] width 182 height 5
click at [117, 84] on h4 "Monthly Pledges" at bounding box center [198, 81] width 182 height 7
click at [196, 117] on span "8080" at bounding box center [198, 114] width 27 height 14
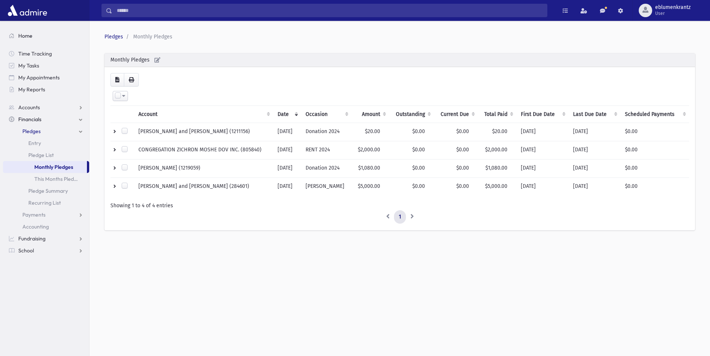
click at [22, 35] on span "Home" at bounding box center [25, 35] width 14 height 7
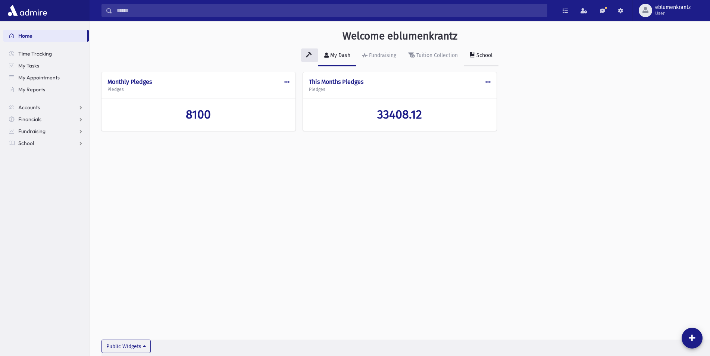
click at [497, 59] on link "School" at bounding box center [481, 56] width 35 height 21
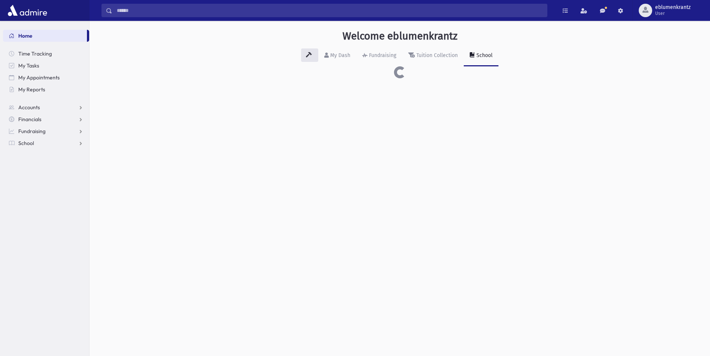
click at [489, 52] on link "School" at bounding box center [481, 56] width 35 height 21
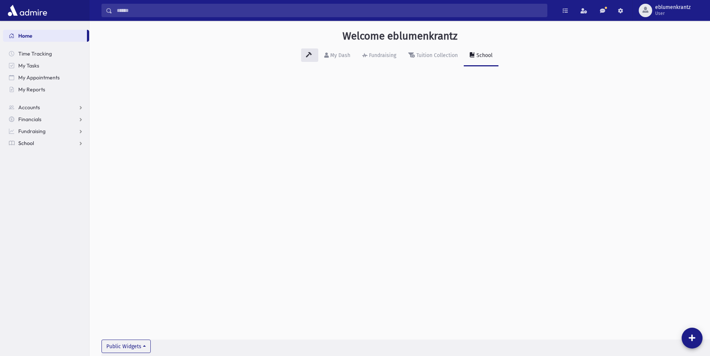
click at [37, 145] on link "School" at bounding box center [46, 143] width 86 height 12
click at [32, 156] on span "Students" at bounding box center [32, 155] width 21 height 7
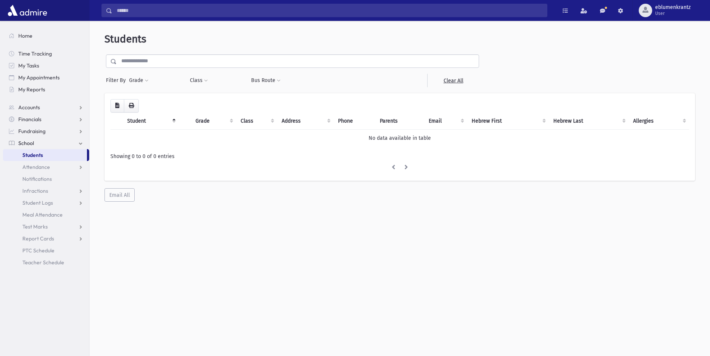
click at [36, 154] on span "Students" at bounding box center [32, 155] width 21 height 7
click at [30, 107] on span "Accounts" at bounding box center [29, 107] width 22 height 7
drag, startPoint x: 23, startPoint y: 31, endPoint x: 26, endPoint y: 33, distance: 3.8
click at [24, 31] on link "Home" at bounding box center [46, 36] width 86 height 12
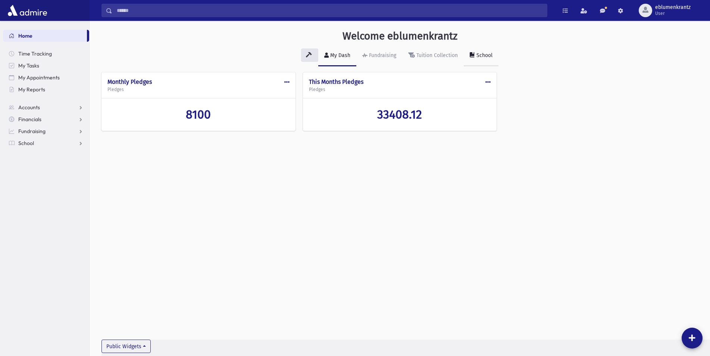
click at [493, 54] on link "School" at bounding box center [481, 56] width 35 height 21
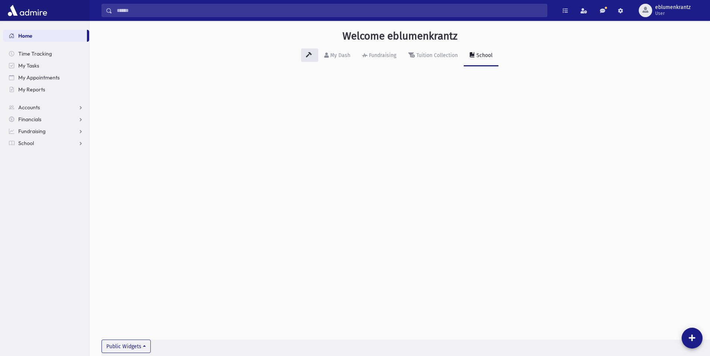
click at [469, 52] on link "School" at bounding box center [481, 56] width 35 height 21
click at [56, 146] on link "School" at bounding box center [46, 143] width 86 height 12
click at [78, 109] on link "Accounts" at bounding box center [46, 108] width 86 height 12
click at [37, 108] on span "Accounts" at bounding box center [29, 107] width 22 height 7
click at [16, 103] on link "Accounts" at bounding box center [46, 108] width 86 height 12
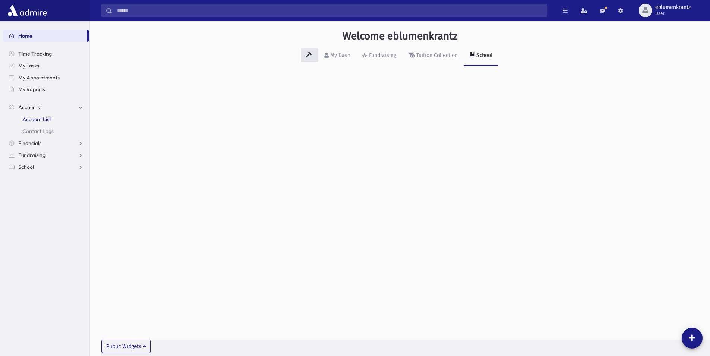
click at [31, 118] on span "Account List" at bounding box center [36, 119] width 29 height 7
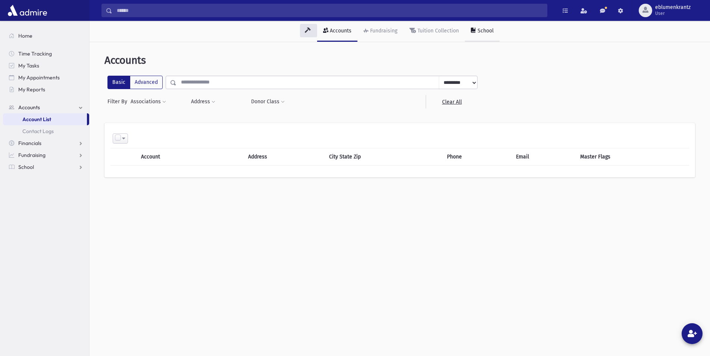
click at [471, 32] on icon at bounding box center [473, 30] width 5 height 5
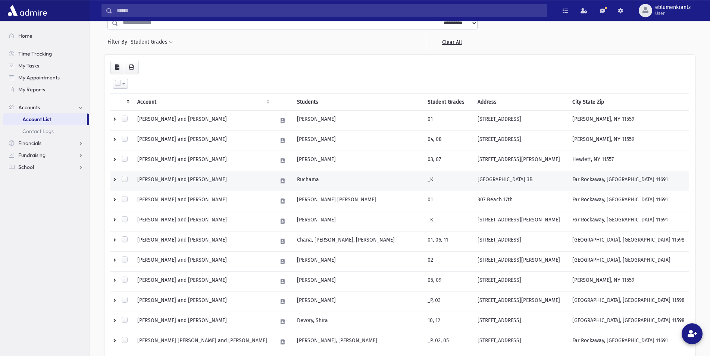
scroll to position [76, 0]
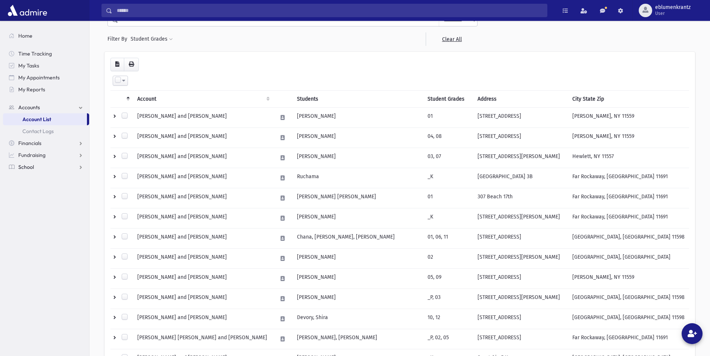
click at [51, 170] on link "School" at bounding box center [46, 167] width 86 height 12
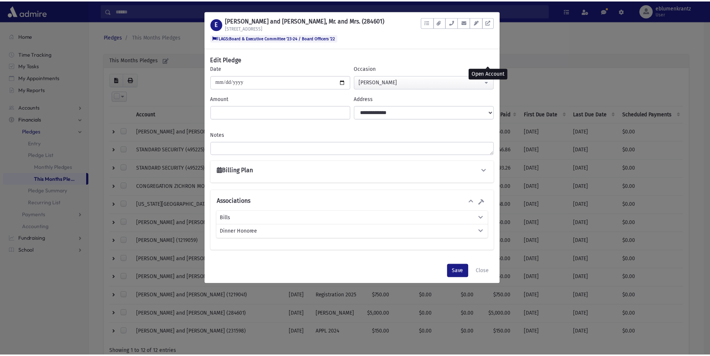
scroll to position [38, 0]
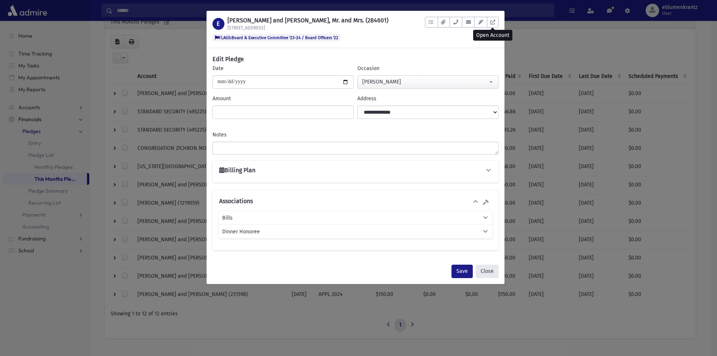
click at [491, 273] on button "Close" at bounding box center [486, 271] width 23 height 13
